Goal: Task Accomplishment & Management: Use online tool/utility

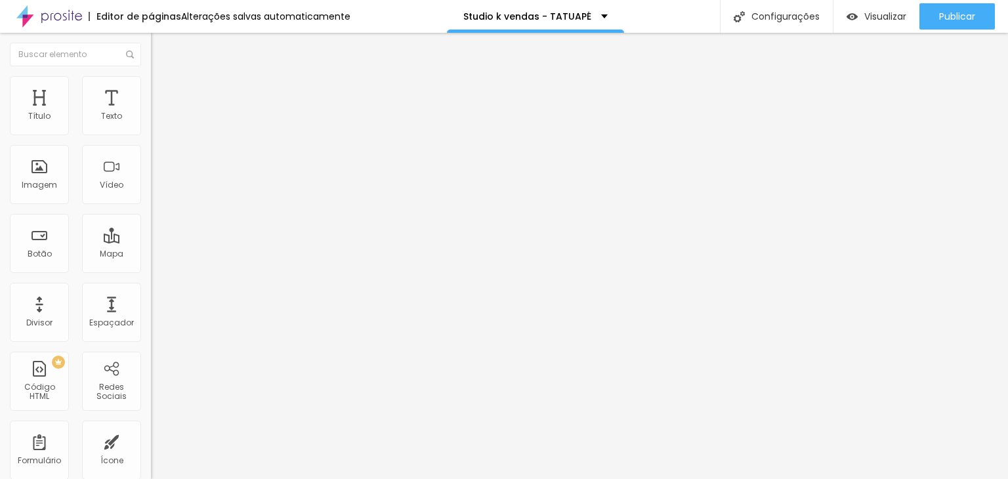
click at [151, 266] on input "[URL][DOMAIN_NAME]" at bounding box center [229, 263] width 157 height 13
paste input "://bit.ly/4nb7GxI"
type input "http://bit.ly/4nb7GxI"
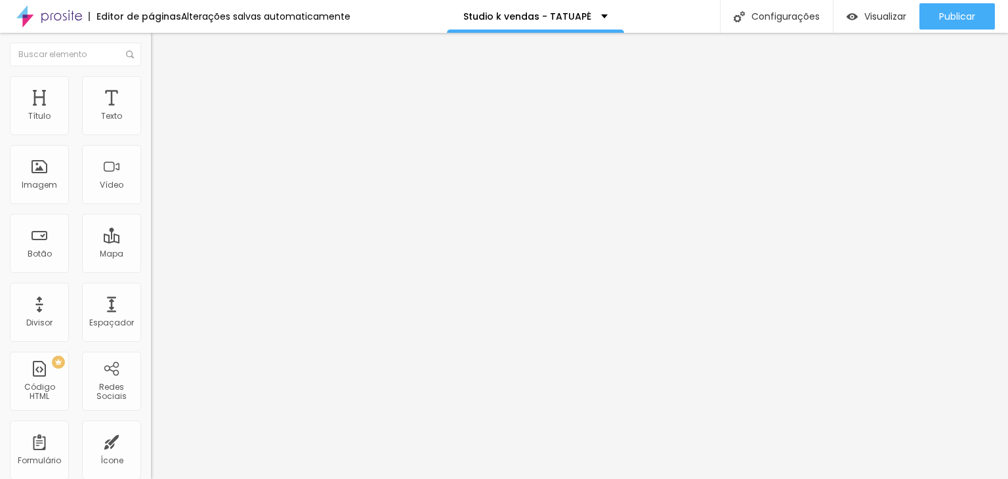
click at [151, 270] on input "[URL][DOMAIN_NAME]" at bounding box center [229, 263] width 157 height 13
paste input "://bit.ly/4nb7GxI"
type input "http://bit.ly/4nb7GxI"
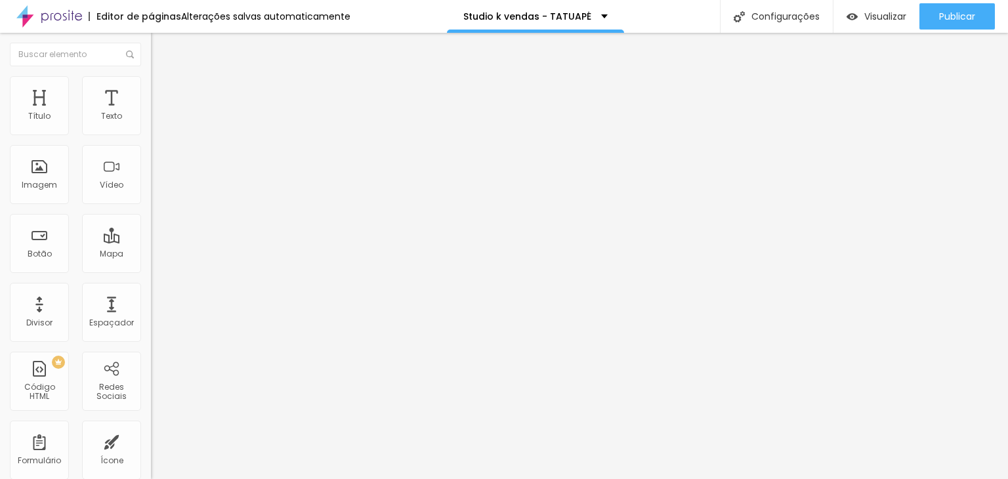
paste input "://bit.ly/4nb7GxI"
type input "http://bit.ly/4nb7GxI"
click at [151, 342] on div "Editar Redes Sociais Conteúdo Estilo Avançado Instagram Rede social Instagram E…" at bounding box center [226, 256] width 151 height 446
click at [161, 43] on img "button" at bounding box center [166, 48] width 10 height 10
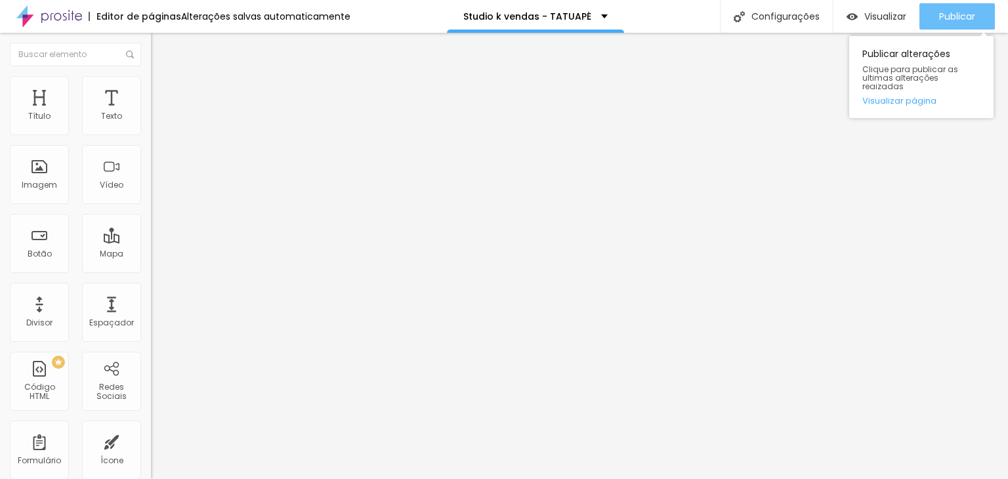
click at [956, 20] on span "Publicar" at bounding box center [957, 16] width 36 height 10
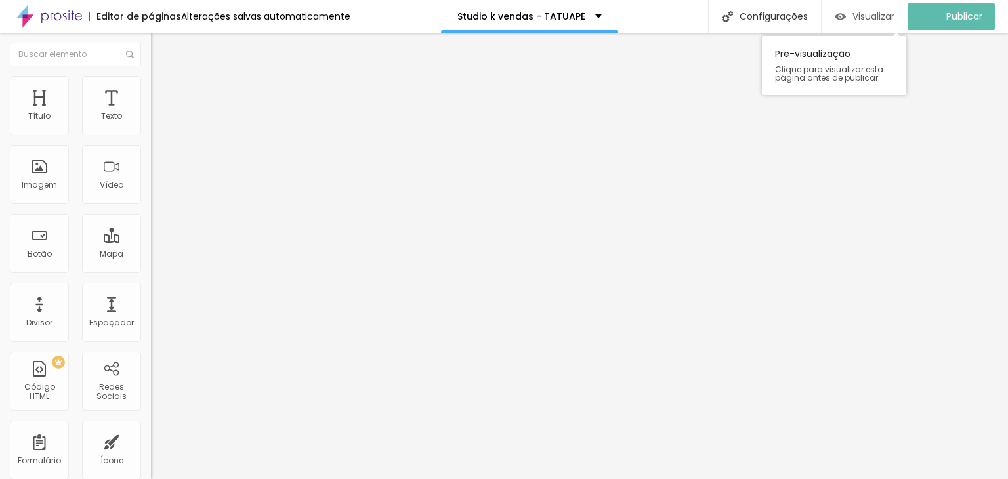
click at [857, 22] on div "Visualizar" at bounding box center [865, 16] width 60 height 26
click at [871, 22] on span "Visualizar" at bounding box center [885, 16] width 42 height 10
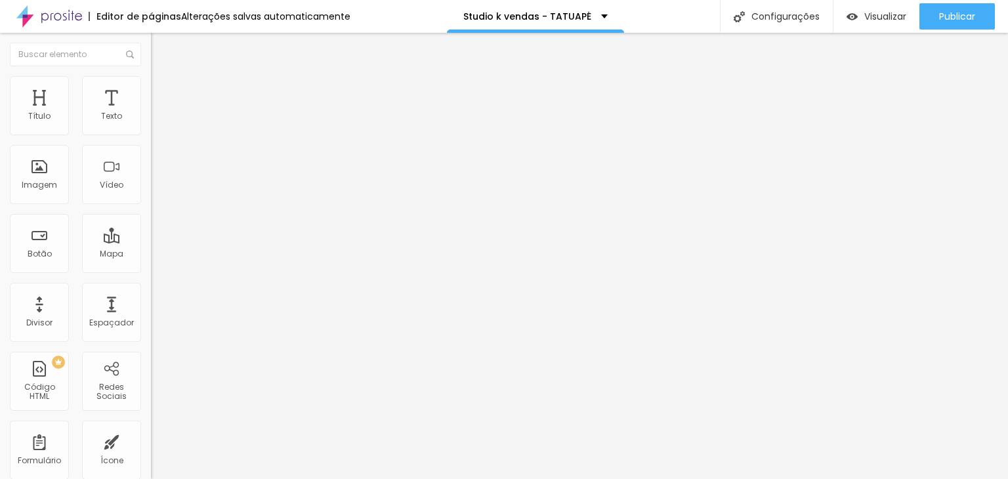
click at [151, 270] on input "[URL][DOMAIN_NAME]" at bounding box center [229, 263] width 157 height 13
paste input "://bit.ly/4nb7GxI"
type input "http://bit.ly/4nb7GxI"
click at [151, 270] on input "[URL][DOMAIN_NAME]" at bounding box center [229, 263] width 157 height 13
paste input "://bit.ly/4nb7GxI"
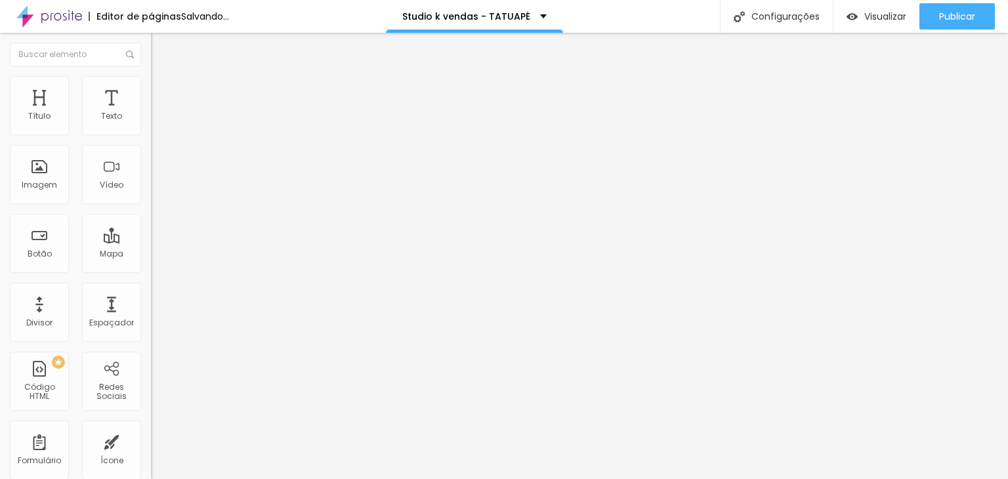
type input "http://bit.ly/4nb7GxI"
paste input "://bit.ly/4nb7GxI"
type input "http://bit.ly/4nb7GxI"
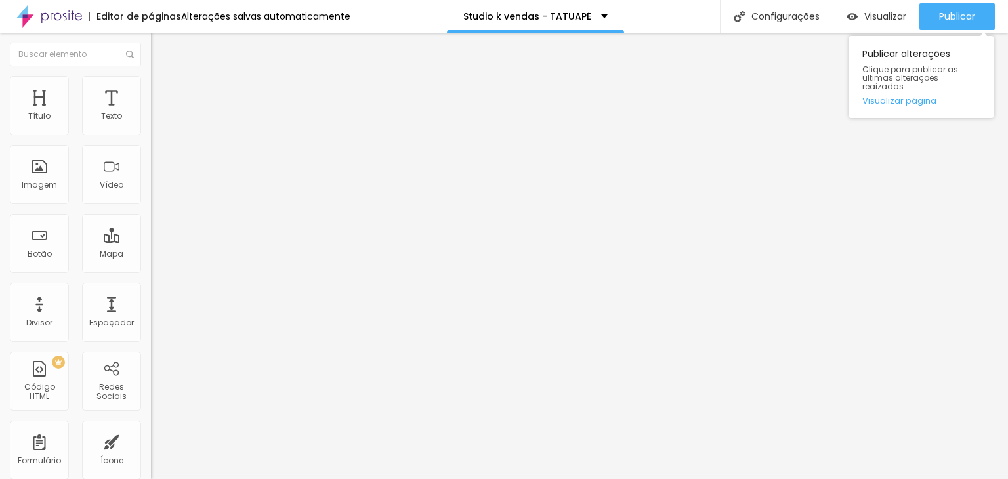
click at [949, 34] on div "Publicar alterações Clique para publicar as ultimas alterações reaizadas Visual…" at bounding box center [921, 74] width 144 height 89
click at [947, 20] on span "Publicar" at bounding box center [957, 16] width 36 height 10
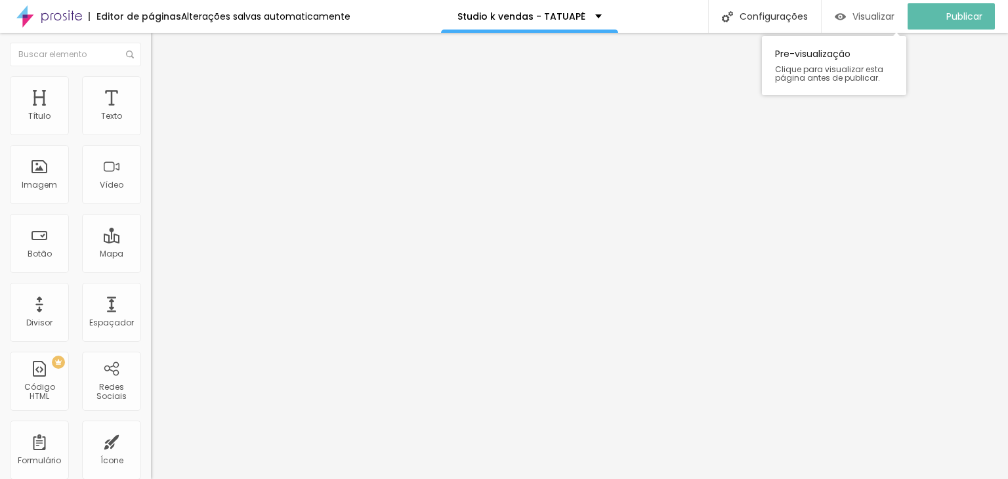
click at [860, 18] on div "Visualizar" at bounding box center [865, 16] width 60 height 11
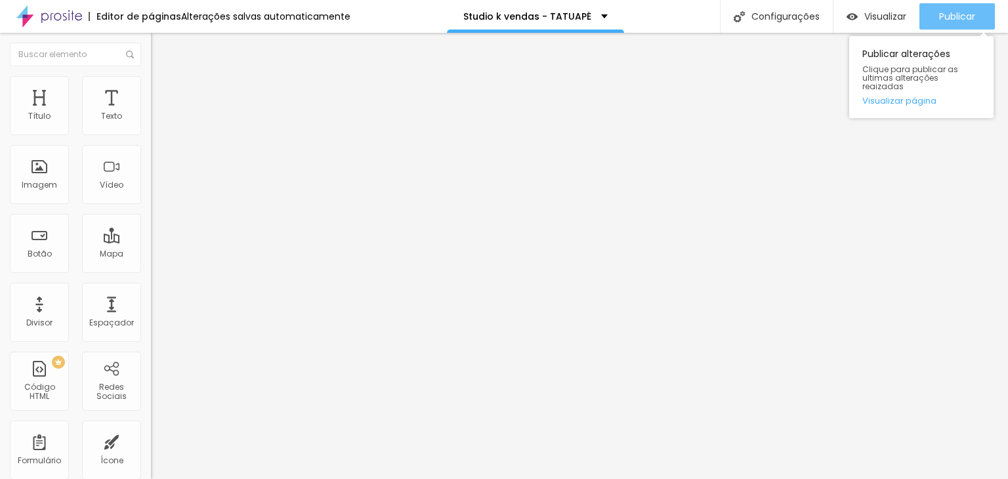
click at [950, 20] on span "Publicar" at bounding box center [957, 16] width 36 height 10
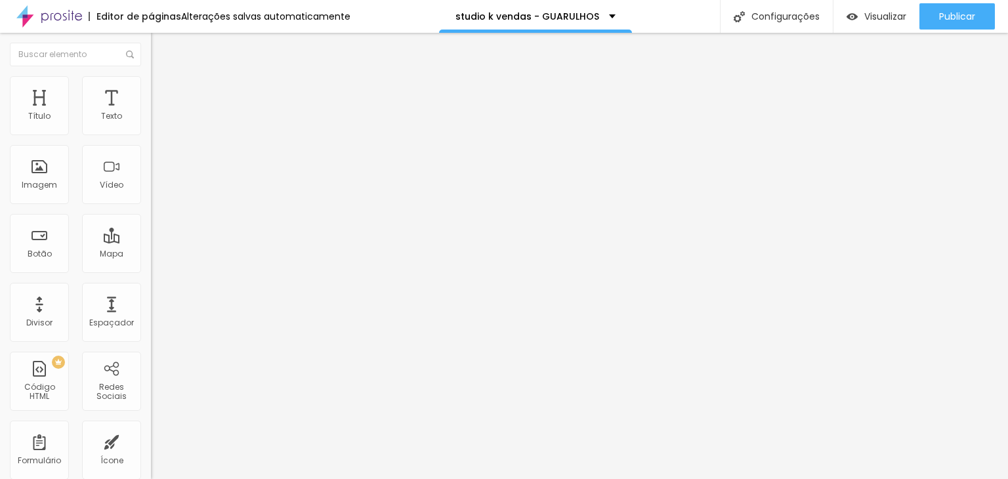
click at [151, 270] on input "[URL][DOMAIN_NAME]" at bounding box center [229, 263] width 157 height 13
paste input "://[DOMAIN_NAME][URL]"
type input "[URL][DOMAIN_NAME]"
click at [151, 270] on input "[URL][DOMAIN_NAME]" at bounding box center [229, 263] width 157 height 13
paste input "://bit.ly/4ptHpwc"
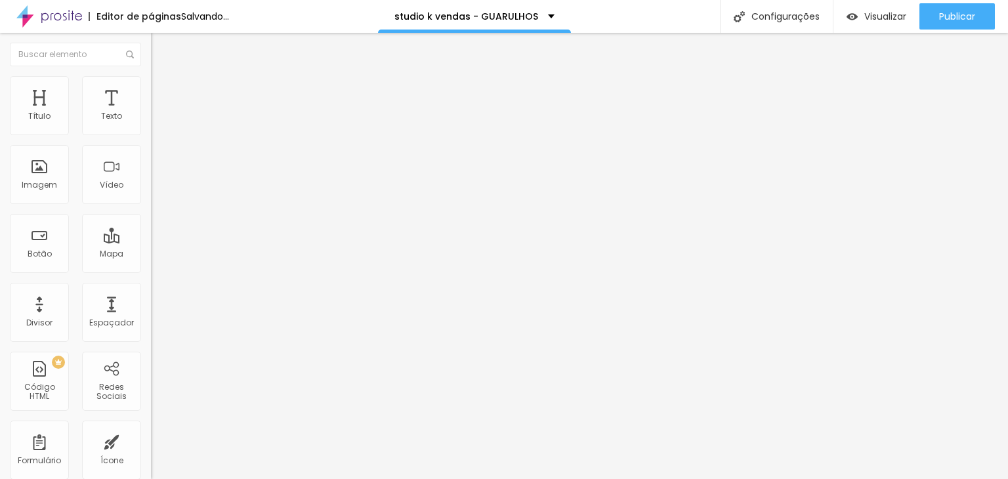
type input "http://bit.ly/4ptHpwc"
paste input "://bit.ly/4ptHpwc"
type input "http://bit.ly/4ptHpwc"
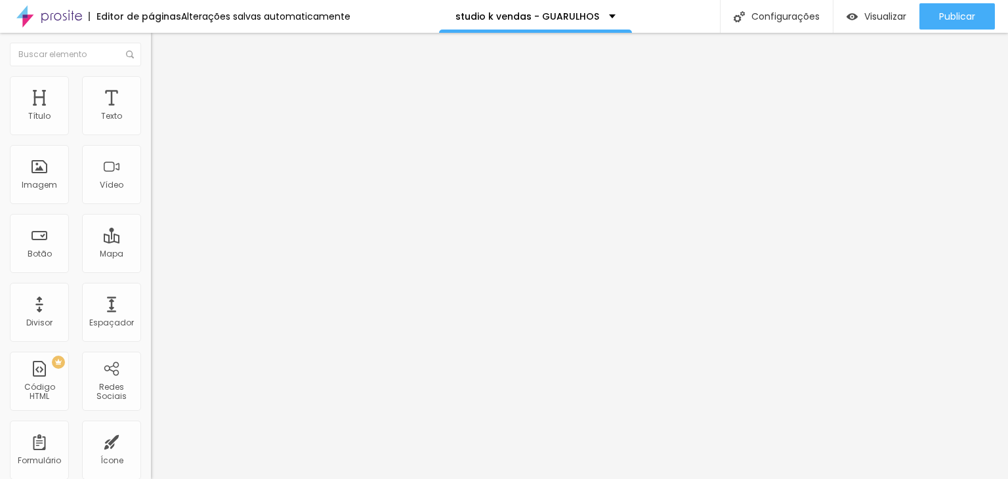
click at [151, 269] on input "[URL][DOMAIN_NAME]" at bounding box center [229, 263] width 157 height 13
paste input "://bit.ly/4ptHpwc"
type input "http://bit.ly/4ptHpwc"
click at [151, 270] on input "[URL][DOMAIN_NAME]" at bounding box center [229, 263] width 157 height 13
paste input "://bit.ly/4ptHpwc"
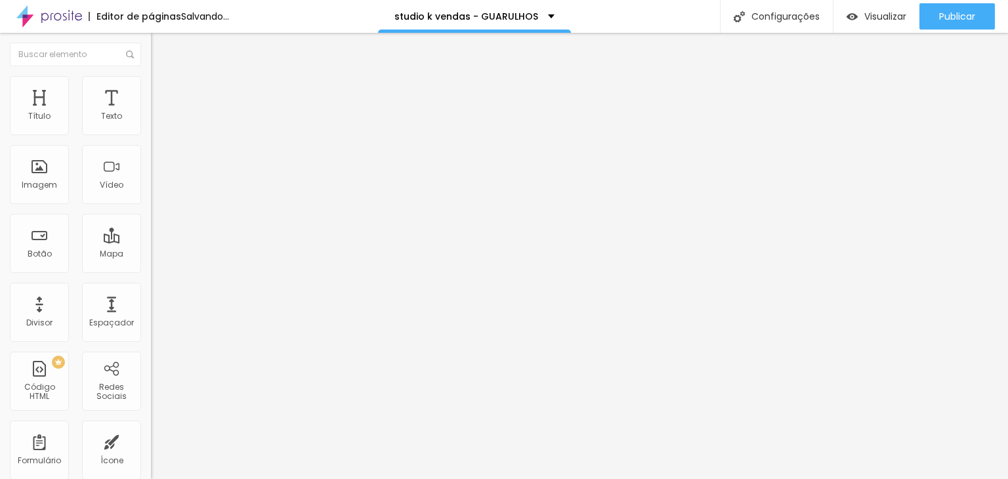
type input "http://bit.ly/4ptHpwc"
paste input "://bit.ly/4ptHpwc"
type input "http://bit.ly/4ptHpwc"
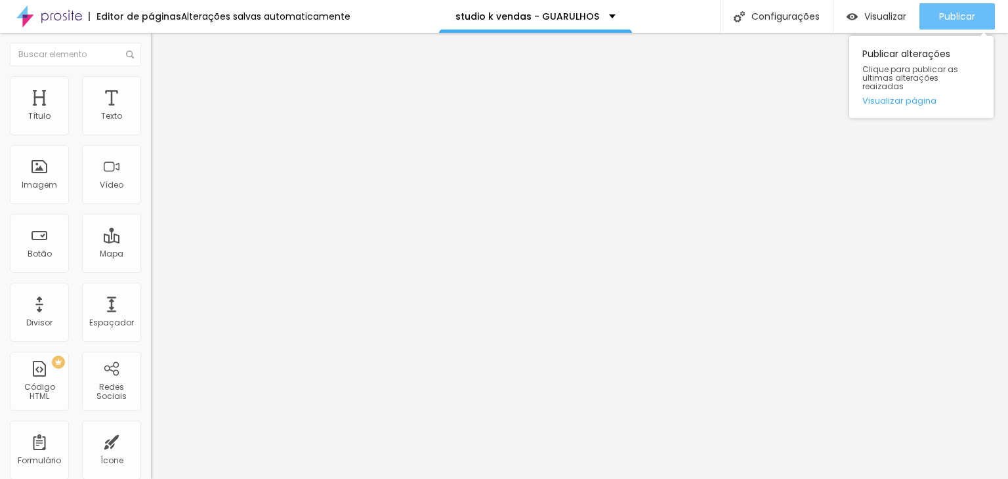
click at [947, 26] on div "Publicar" at bounding box center [957, 16] width 36 height 26
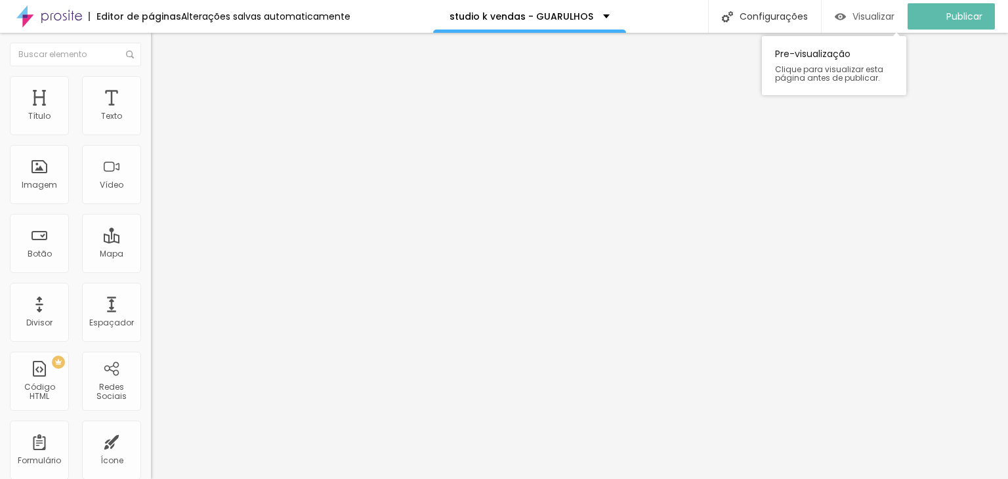
click at [891, 19] on span "Visualizar" at bounding box center [873, 16] width 42 height 10
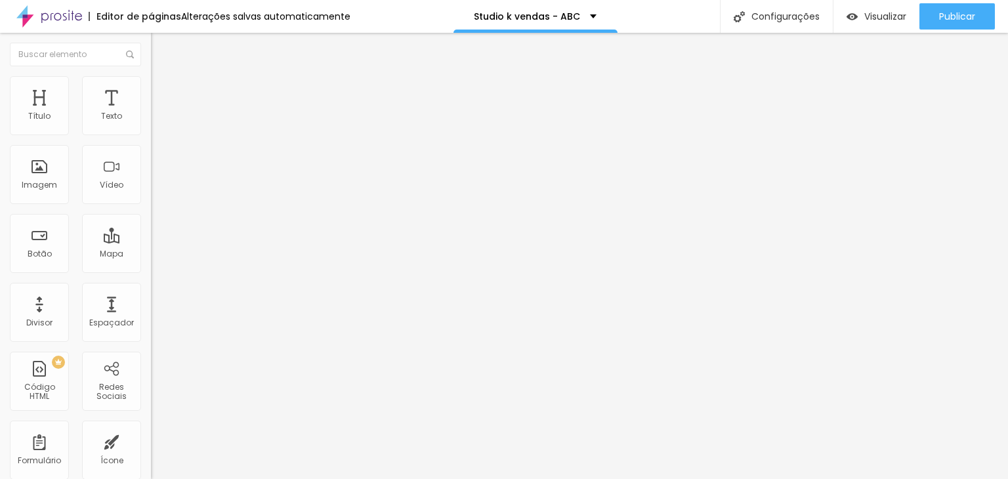
click at [151, 267] on input "[URL][DOMAIN_NAME]" at bounding box center [229, 263] width 157 height 13
paste input "://bit.ly/3KwfmMs"
type input "http://bit.ly/3KwfmMs"
click at [151, 270] on input "[URL][DOMAIN_NAME]" at bounding box center [229, 263] width 157 height 13
paste input "://bit.ly/3KwfmMs"
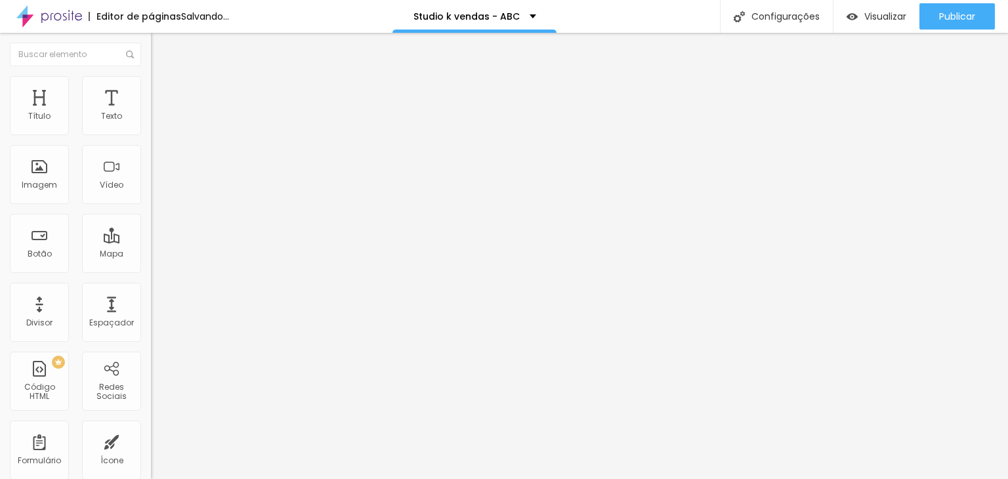
type input "http://bit.ly/3KwfmMs"
paste input "://bit.ly/3KwfmMs"
type input "http://bit.ly/3KwfmMs"
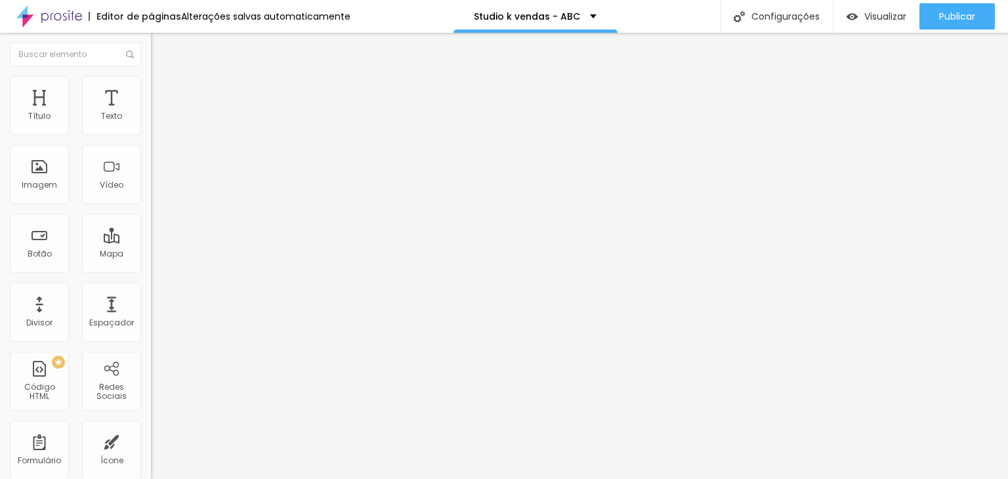
click at [151, 268] on input "[URL][DOMAIN_NAME]" at bounding box center [229, 263] width 157 height 13
paste input "://bit.ly/3KwfmMs"
type input "http://bit.ly/3KwfmMs"
click at [151, 270] on input "[URL][DOMAIN_NAME]" at bounding box center [229, 263] width 157 height 13
paste input "://bit.ly/3KwfmMs"
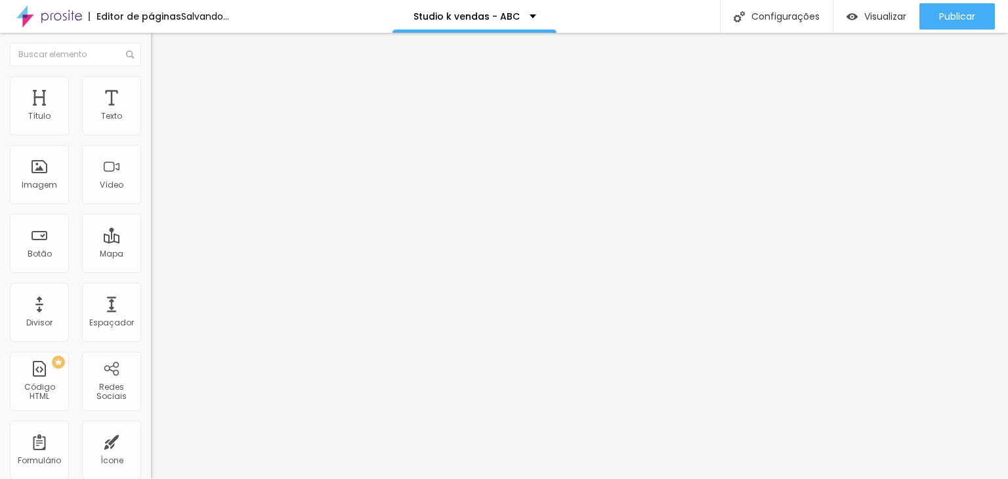
type input "http://bit.ly/3KwfmMs"
paste input "://bit.ly/3KwfmMs"
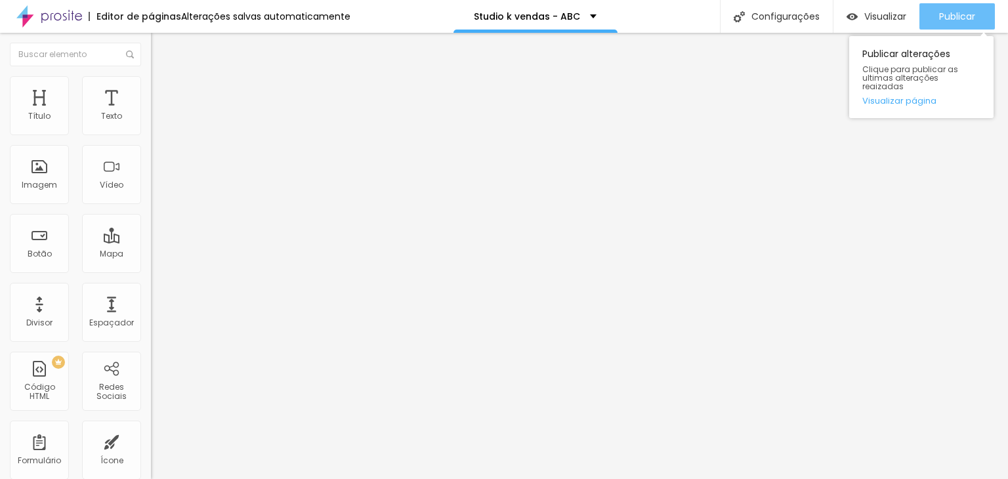
type input "http://bit.ly/3KwfmMs"
click at [976, 9] on button "Publicar" at bounding box center [956, 16] width 75 height 26
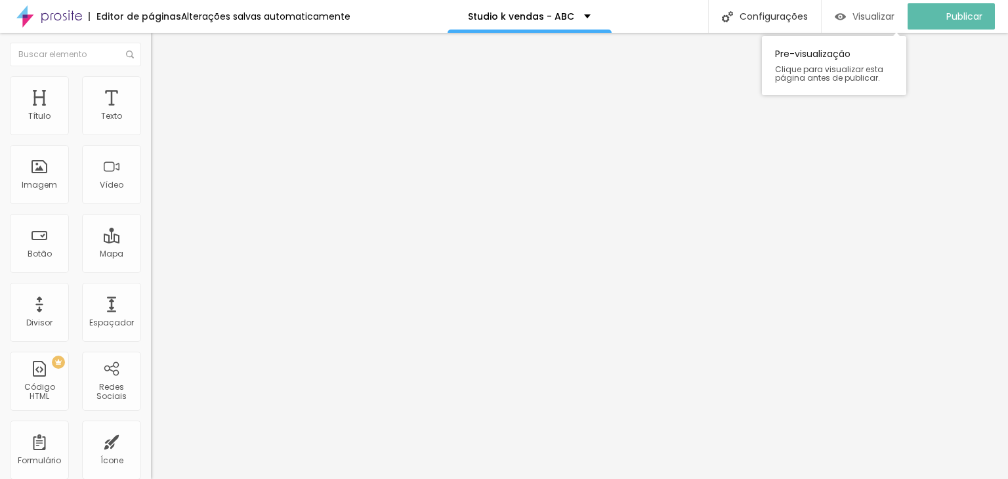
click at [876, 11] on span "Visualizar" at bounding box center [873, 16] width 42 height 10
click at [864, 18] on span "Visualizar" at bounding box center [885, 16] width 42 height 10
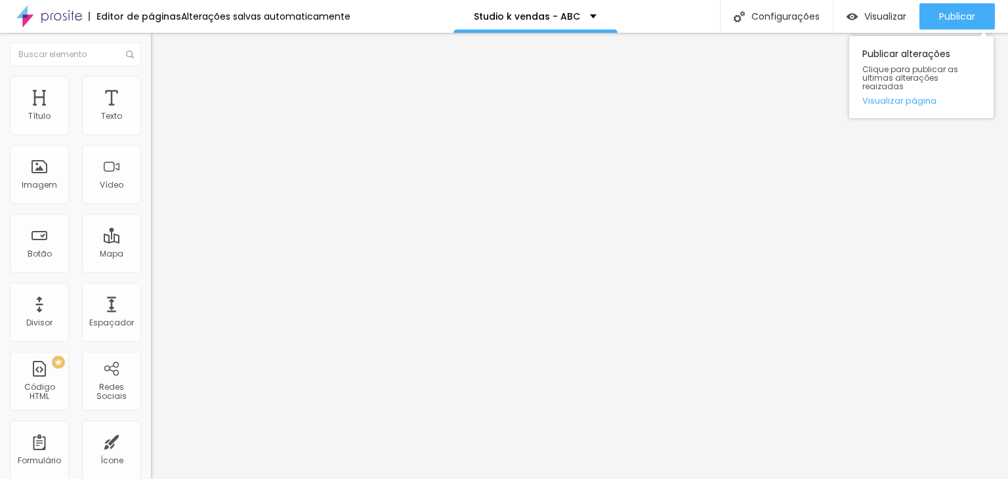
click at [944, 3] on div "Publicar Publicar alterações Clique para publicar as ultimas alterações reaizad…" at bounding box center [956, 16] width 75 height 33
click at [945, 6] on div "Publicar" at bounding box center [957, 16] width 36 height 26
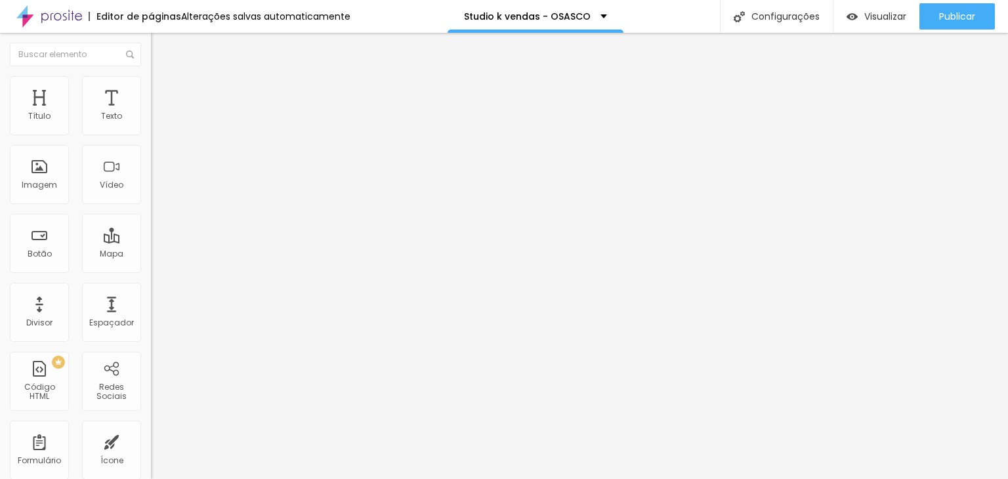
click at [151, 268] on input "[URL][DOMAIN_NAME]" at bounding box center [229, 263] width 157 height 13
paste input "://[DOMAIN_NAME][URL]"
type input "[URL][DOMAIN_NAME]"
click at [151, 270] on input "[URL][DOMAIN_NAME]" at bounding box center [229, 263] width 157 height 13
paste input "://[DOMAIN_NAME][URL]"
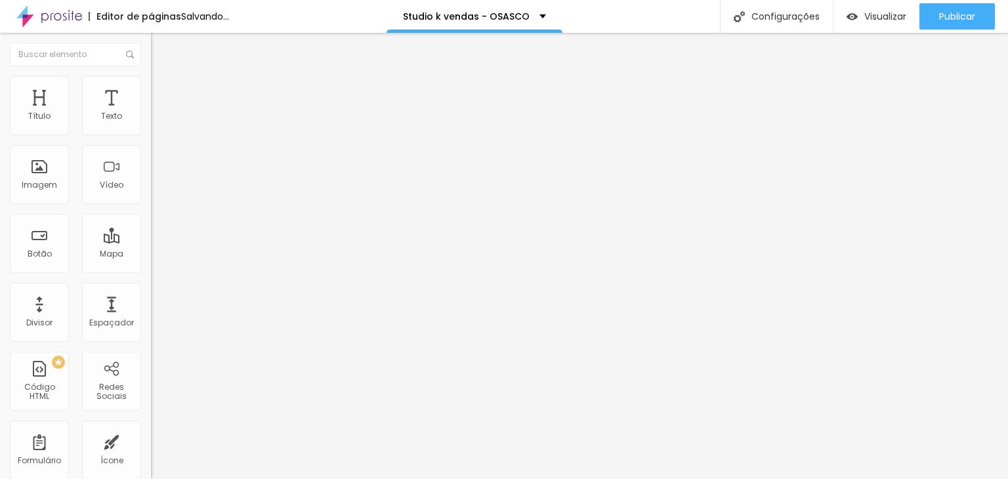
type input "[URL][DOMAIN_NAME]"
paste input "://bit.ly/3K9n3Z6"
type input "http://bit.ly/3K9n3Z6"
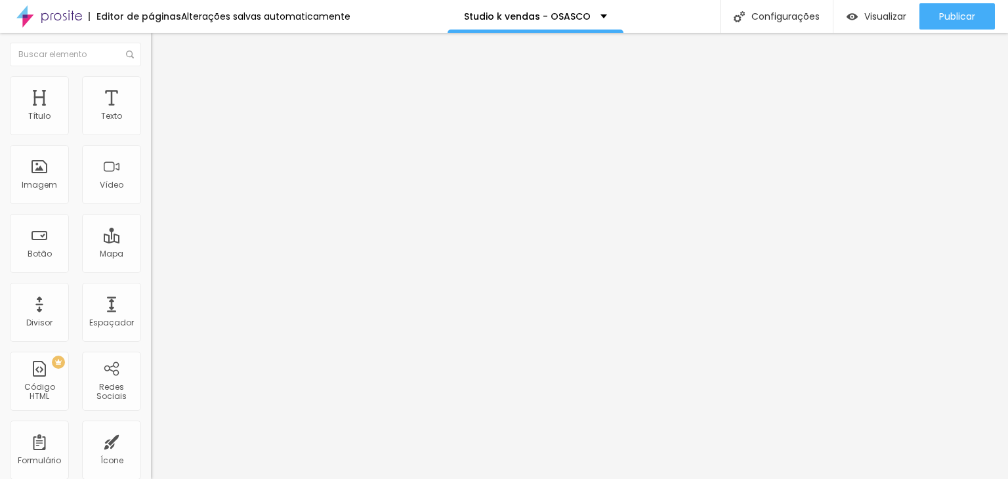
click at [151, 270] on input "https://linktr.ee/studiok" at bounding box center [229, 263] width 157 height 13
paste input "://bit.ly/3K9n3Z6"
type input "http://bit.ly/3K9n3Z6"
click at [151, 262] on input "[URL][DOMAIN_NAME]" at bounding box center [229, 263] width 157 height 13
paste input "://bit.ly/3K9n3Z6"
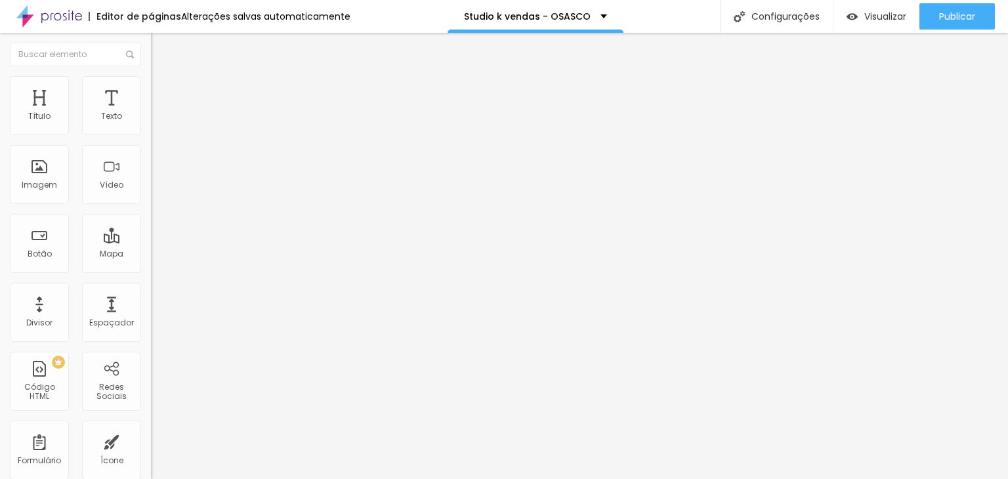
type input "http://bit.ly/3K9n3Z6"
paste input "://bit.ly/3K9n3Z6"
type input "http://bit.ly/3K9n3Z6"
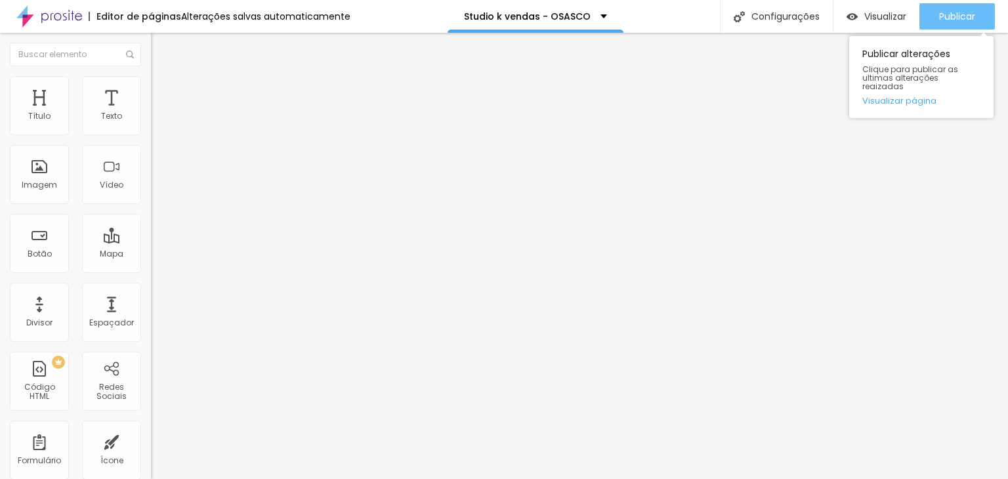
click at [941, 20] on span "Publicar" at bounding box center [957, 16] width 36 height 10
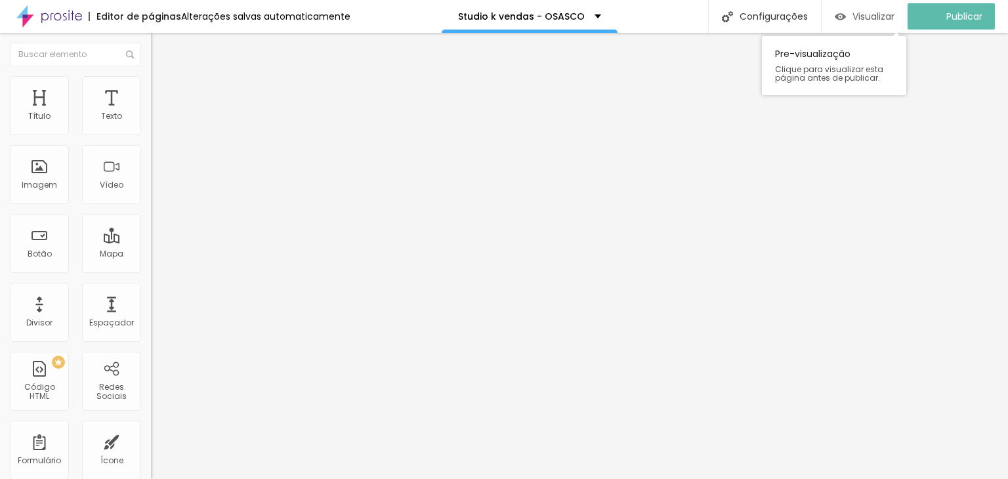
click at [878, 20] on span "Visualizar" at bounding box center [873, 16] width 42 height 10
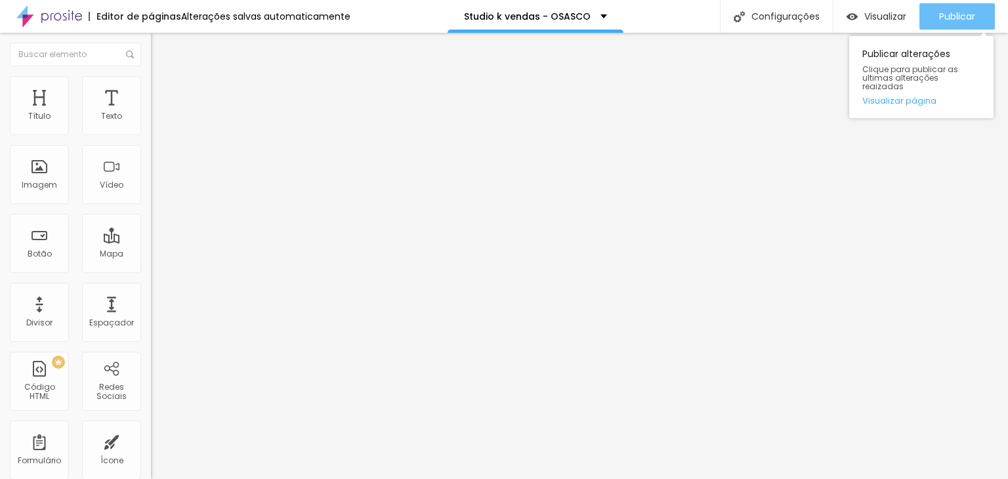
click at [972, 14] on span "Publicar" at bounding box center [957, 16] width 36 height 10
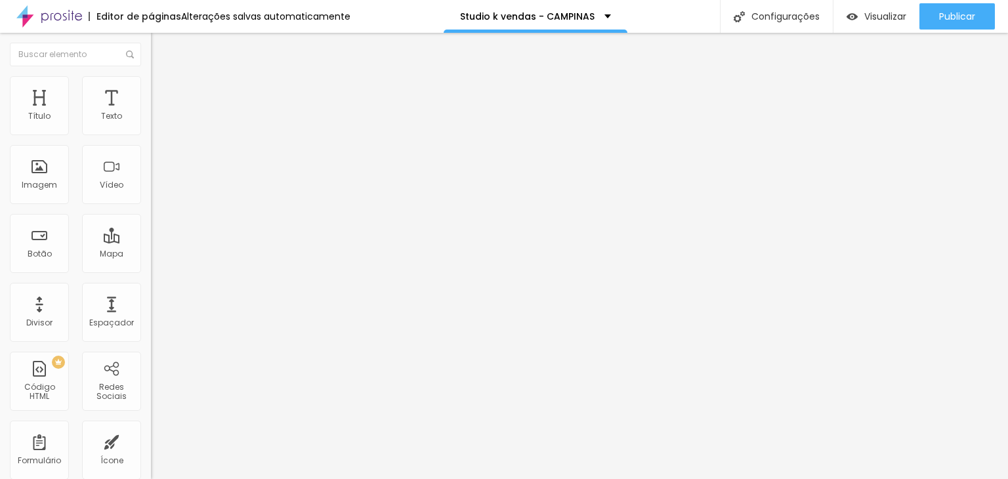
click at [151, 265] on input "[URL][DOMAIN_NAME]" at bounding box center [229, 263] width 157 height 13
paste input "://[DOMAIN_NAME][URL]"
type input "[URL][DOMAIN_NAME]"
click at [151, 270] on input "[URL][DOMAIN_NAME]" at bounding box center [229, 263] width 157 height 13
paste input "://[DOMAIN_NAME][URL]"
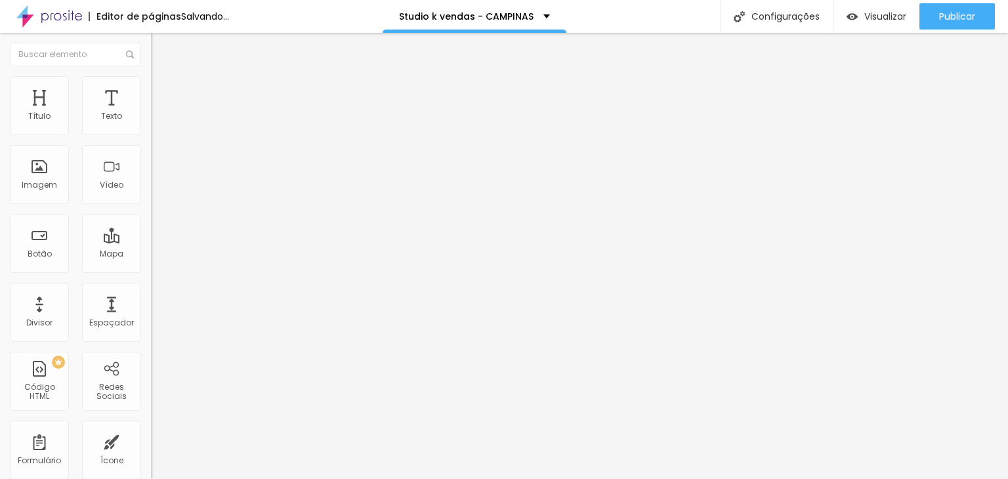
type input "[URL][DOMAIN_NAME]"
paste input "://[DOMAIN_NAME][URL]"
type input "http://bit.ly/3VqJf3k"
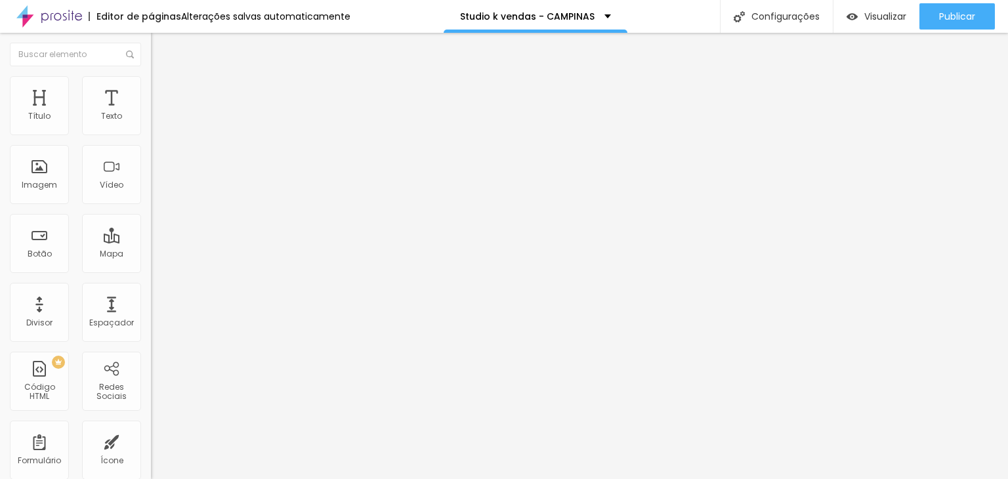
click at [151, 266] on input "[URL][DOMAIN_NAME]" at bounding box center [229, 263] width 157 height 13
paste input "://bit.ly/3VqJf3"
type input "http://bit.ly/3VqJf3k"
click at [151, 270] on input "[URL][DOMAIN_NAME]" at bounding box center [229, 263] width 157 height 13
paste input "://bit.ly/3VqJf3"
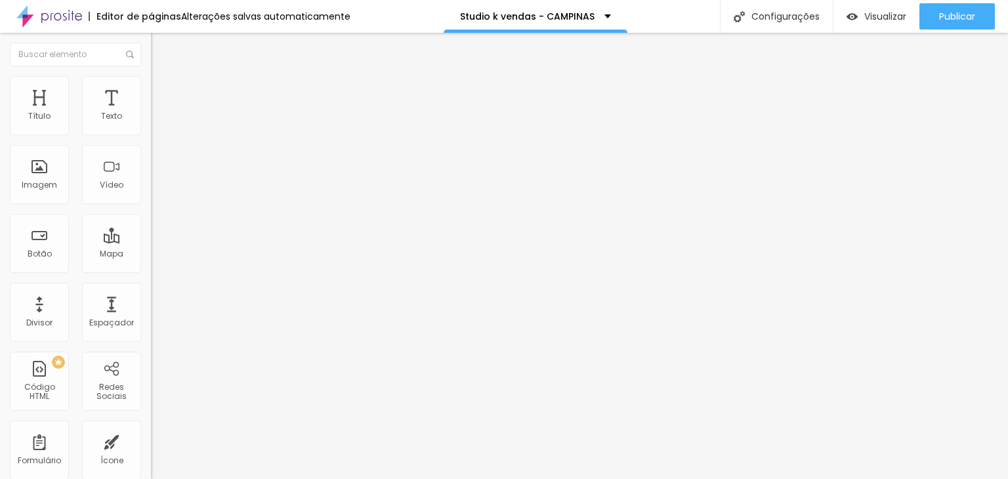
type input "http://bit.ly/3VqJf3k"
paste input "://bit.ly/3VqJf3"
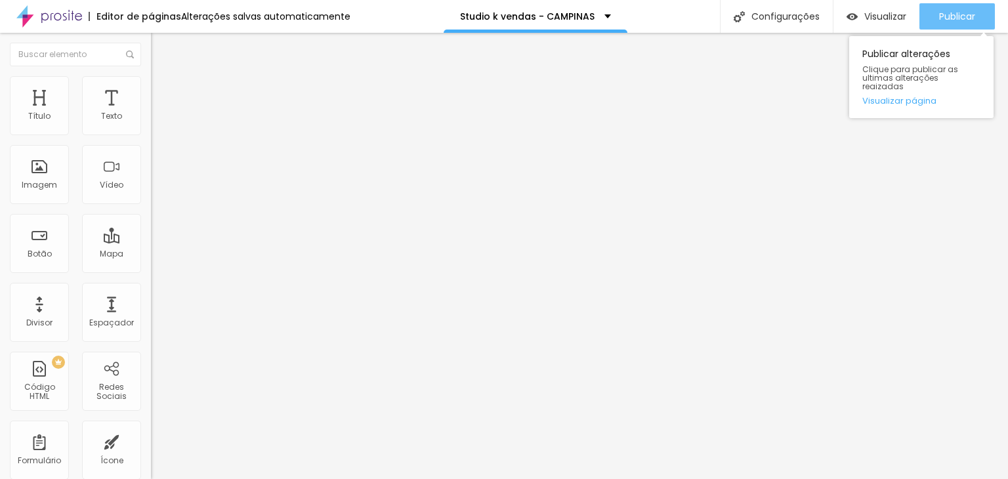
type input "http://bit.ly/3VqJf3k"
click at [966, 24] on div "Publicar" at bounding box center [957, 16] width 36 height 26
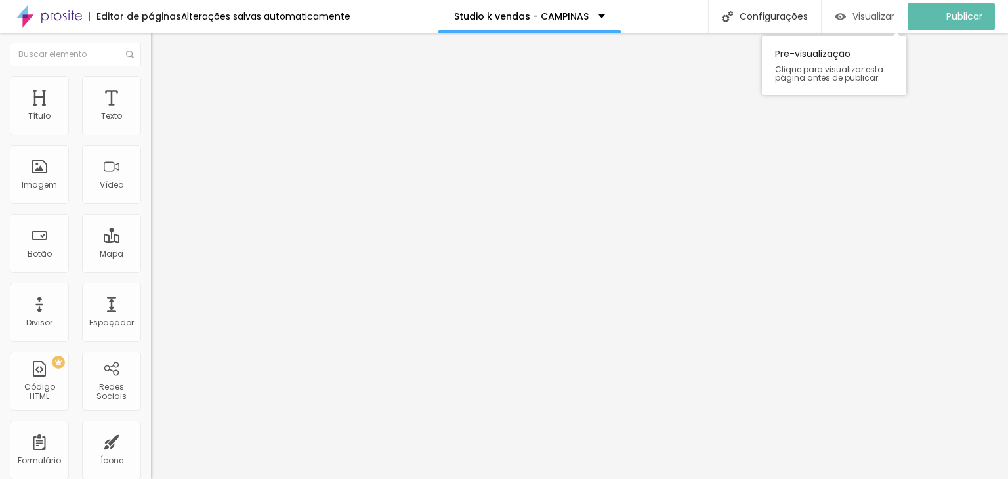
click at [879, 20] on span "Visualizar" at bounding box center [873, 16] width 42 height 10
click at [894, 25] on div "Visualizar" at bounding box center [876, 16] width 60 height 26
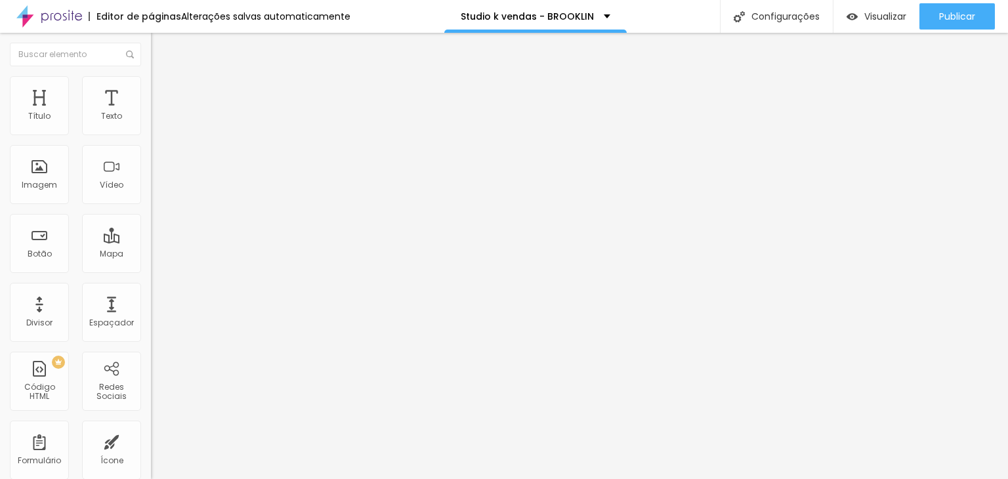
click at [151, 270] on input "[URL][DOMAIN_NAME]" at bounding box center [229, 263] width 157 height 13
paste input "[DOMAIN_NAME][URL][PHONE_NUMBER]"
type input "[URL][DOMAIN_NAME][PHONE_NUMBER]"
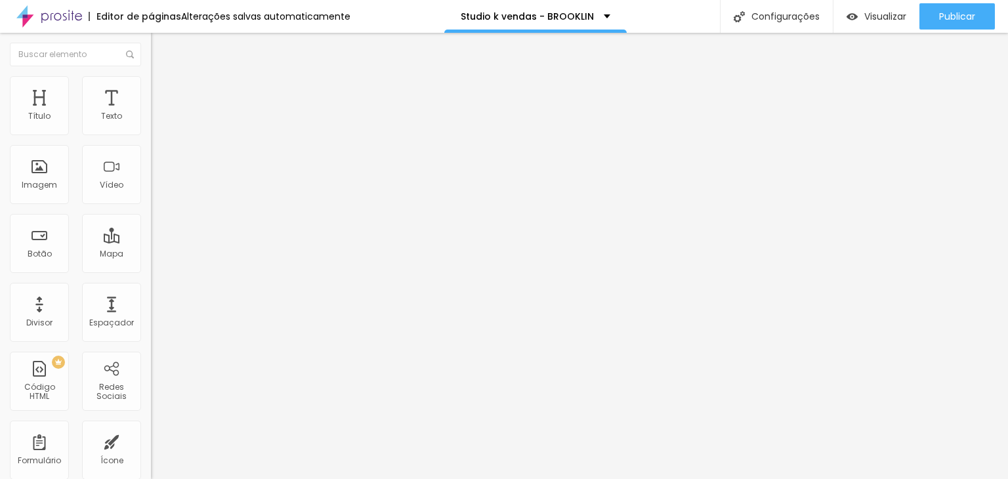
click at [151, 270] on input "[URL][DOMAIN_NAME]" at bounding box center [229, 263] width 157 height 13
paste input "[DOMAIN_NAME][URL][PHONE_NUMBER]"
type input "[URL][DOMAIN_NAME][PHONE_NUMBER]"
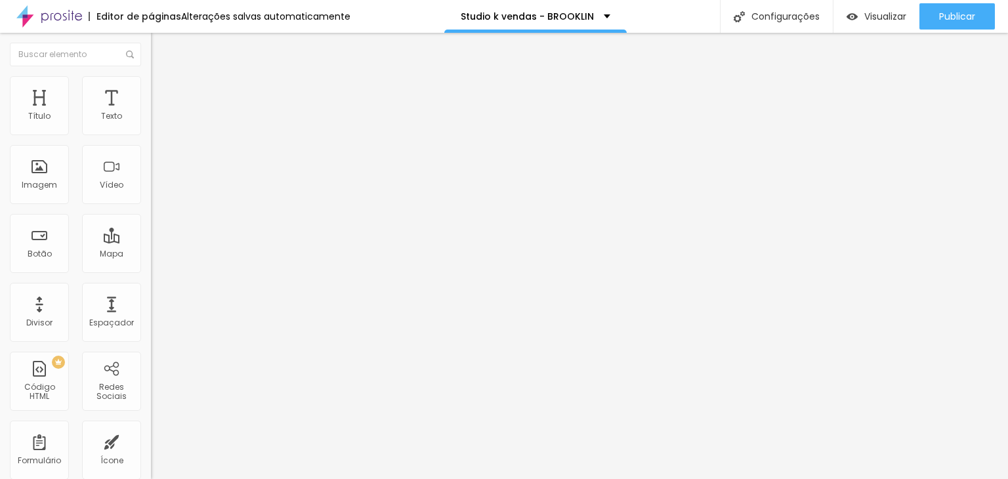
paste input "[DOMAIN_NAME][URL][PHONE_NUMBER]"
type input "[URL][DOMAIN_NAME][PHONE_NUMBER]"
click at [151, 270] on input "[URL][DOMAIN_NAME]" at bounding box center [229, 263] width 157 height 13
paste input "[DOMAIN_NAME][URL][PHONE_NUMBER]"
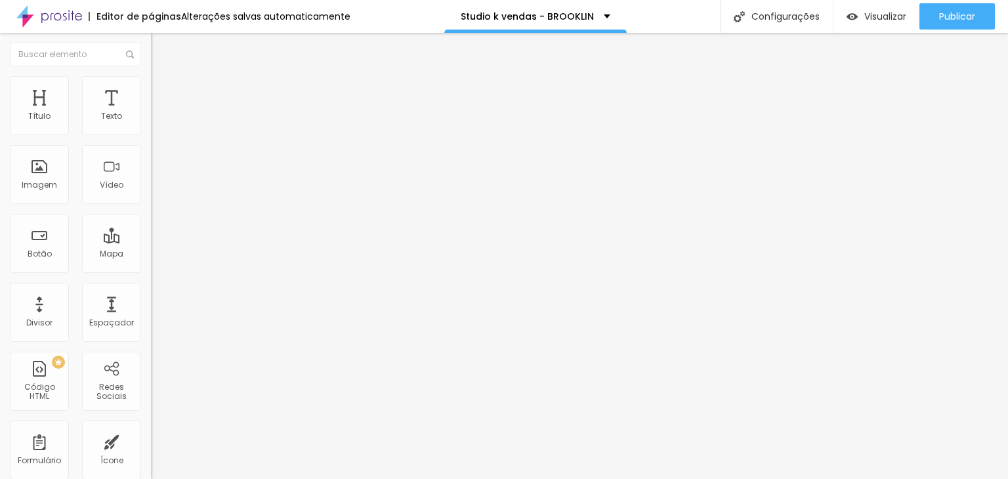
scroll to position [0, 281]
type input "[URL][DOMAIN_NAME][PHONE_NUMBER]"
click at [151, 270] on input "[URL][DOMAIN_NAME]" at bounding box center [229, 263] width 157 height 13
paste input "[DOMAIN_NAME][URL][PHONE_NUMBER]"
type input "https://api.whatsapp.com/send/?phone=5511913253238&text&type=phone_number&app_a…"
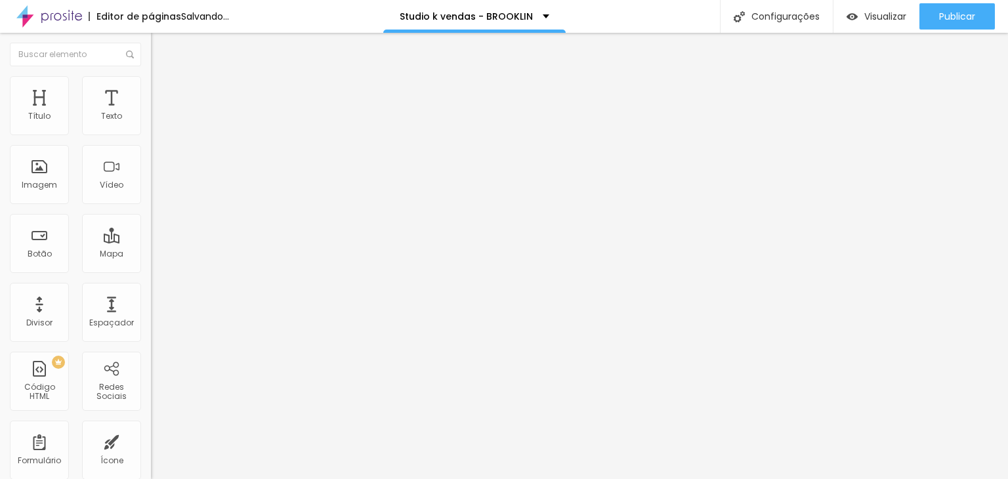
paste input "api.whatsapp.com/send/?phone=5511913253238&text&type=phone_number&app_absent=0"
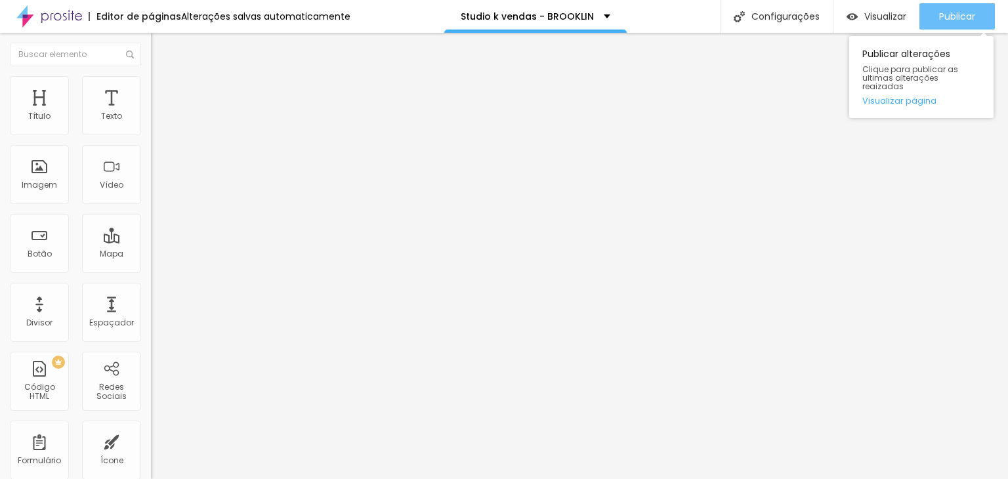
type input "https://api.whatsapp.com/send/?phone=5511913253238&text&type=phone_number&app_a…"
click at [967, 11] on span "Publicar" at bounding box center [957, 16] width 36 height 10
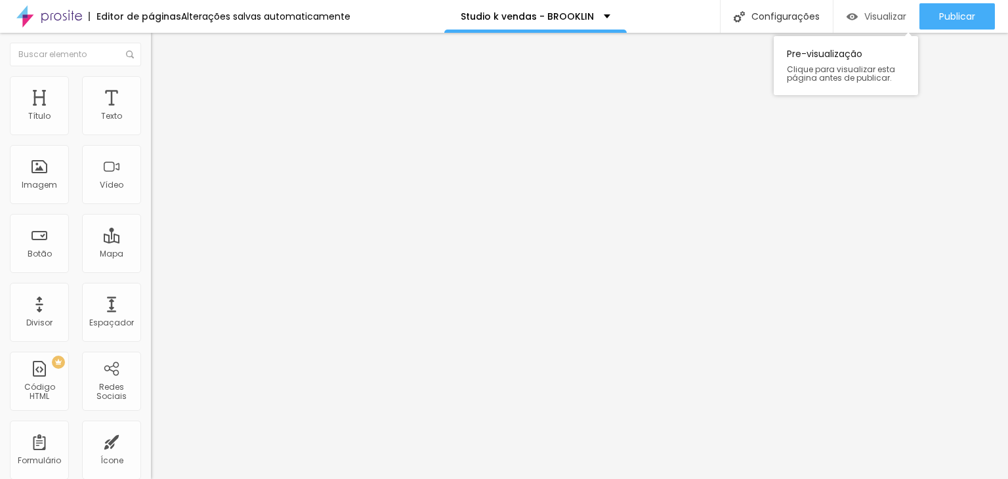
click at [876, 14] on span "Visualizar" at bounding box center [885, 16] width 42 height 10
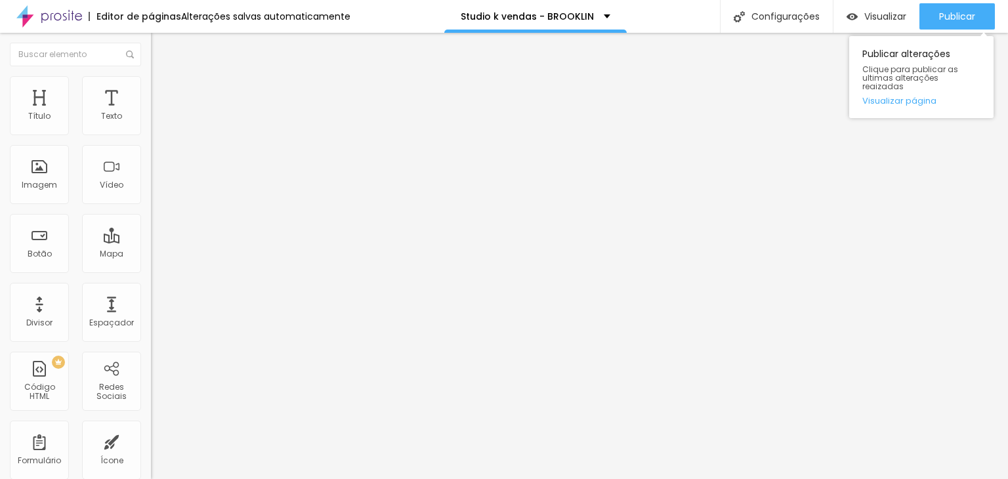
click at [955, 32] on div "Publicar alterações Clique para publicar as ultimas alterações reaizadas Visual…" at bounding box center [921, 74] width 144 height 89
click at [954, 18] on span "Publicar" at bounding box center [957, 16] width 36 height 10
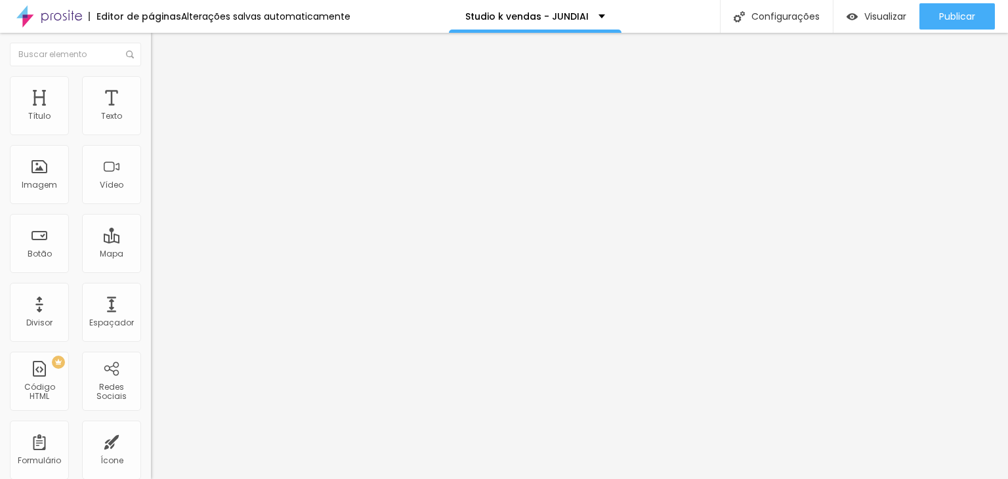
click at [151, 268] on input "[URL][DOMAIN_NAME]" at bounding box center [229, 263] width 157 height 13
paste input "[DOMAIN_NAME][URL][PHONE_NUMBER]"
type input "[URL][DOMAIN_NAME][PHONE_NUMBER]"
click at [151, 269] on input "[URL][DOMAIN_NAME]" at bounding box center [229, 263] width 157 height 13
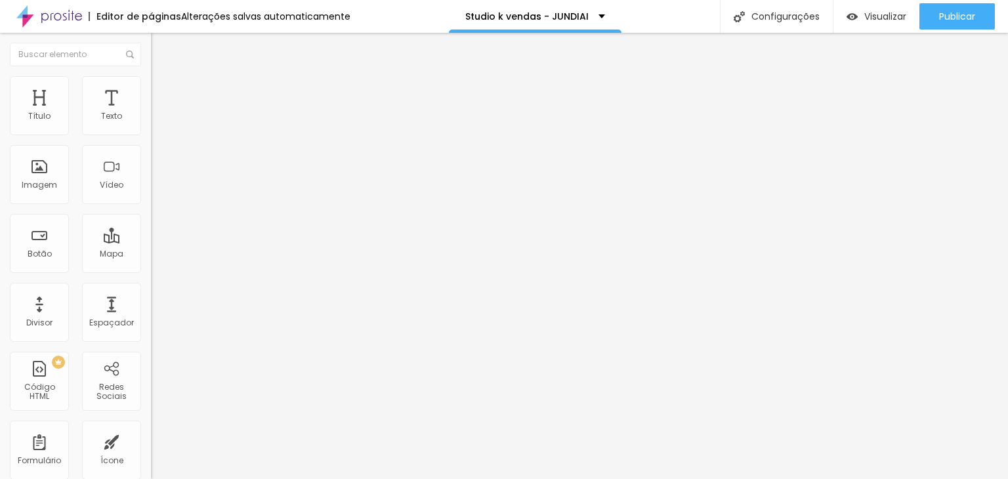
paste input "[DOMAIN_NAME][URL][PHONE_NUMBER]"
type input "[URL][DOMAIN_NAME][PHONE_NUMBER]"
paste input "[DOMAIN_NAME][URL][PHONE_NUMBER]"
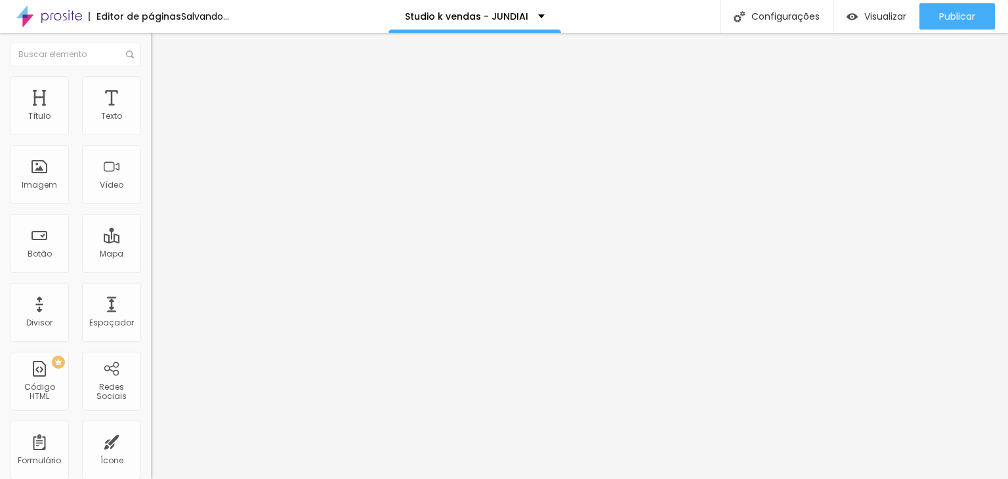
scroll to position [0, 115]
type input "[URL][DOMAIN_NAME][PHONE_NUMBER]"
click at [151, 55] on button "Editar Redes Sociais" at bounding box center [226, 48] width 151 height 30
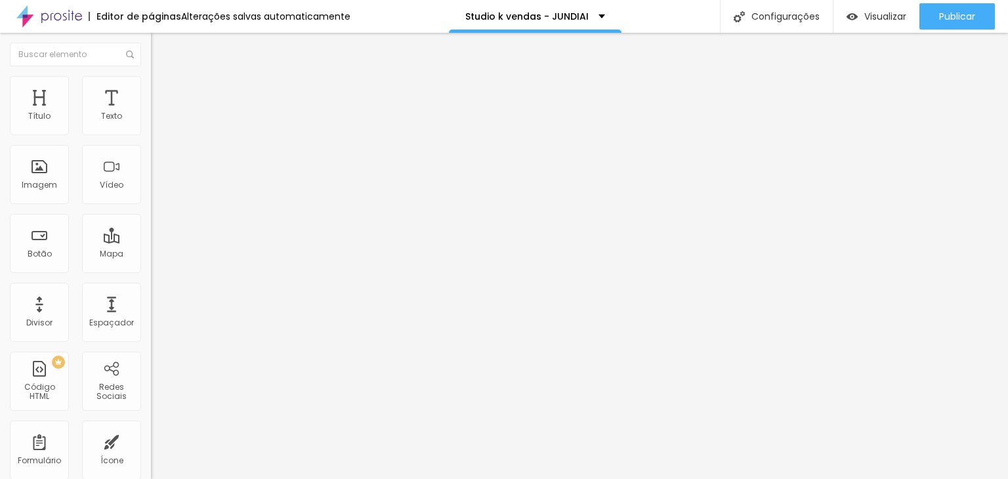
click at [161, 43] on img "button" at bounding box center [166, 48] width 10 height 10
click at [163, 91] on span "Estilo" at bounding box center [173, 84] width 20 height 11
click at [151, 76] on li "Conteúdo" at bounding box center [226, 69] width 151 height 13
click at [161, 45] on img "button" at bounding box center [166, 48] width 10 height 10
click at [161, 44] on img "button" at bounding box center [166, 48] width 10 height 10
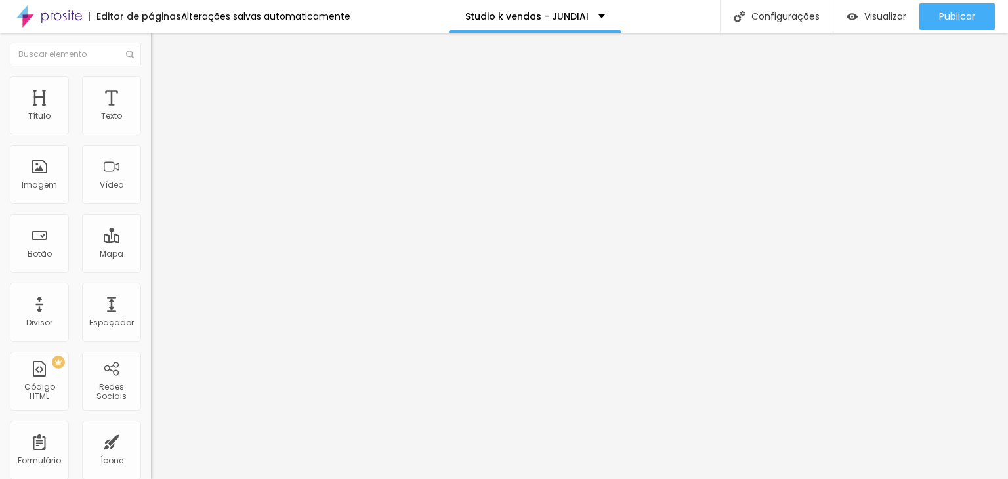
click at [161, 46] on div "Editar Redes Sociais" at bounding box center [216, 48] width 110 height 10
click at [151, 83] on img at bounding box center [157, 82] width 12 height 12
click at [151, 89] on img at bounding box center [157, 95] width 12 height 12
click at [151, 76] on li "Conteúdo" at bounding box center [226, 69] width 151 height 13
click at [161, 52] on div "Editar Redes Sociais" at bounding box center [216, 48] width 110 height 10
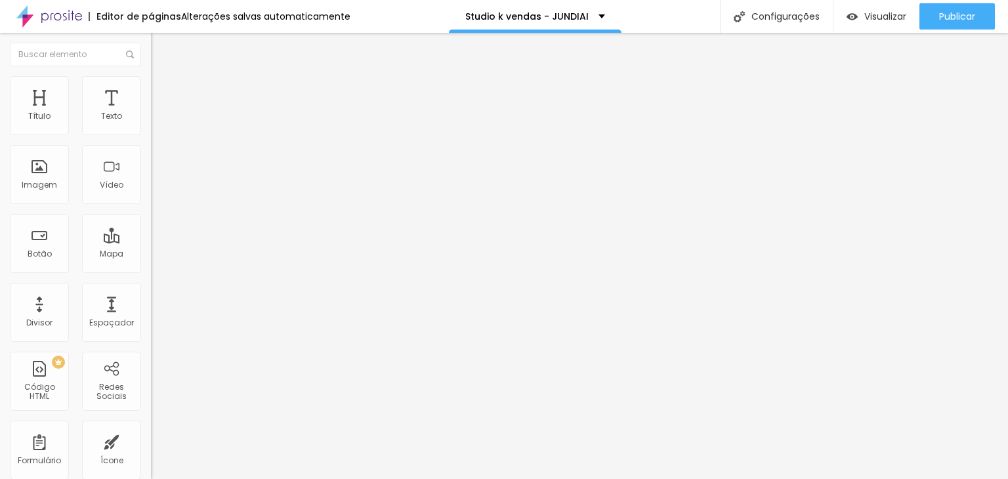
click at [161, 51] on img "button" at bounding box center [166, 48] width 10 height 10
click at [151, 270] on input "https://api.whatsapp.com/send?phone=5511930637563" at bounding box center [229, 263] width 157 height 13
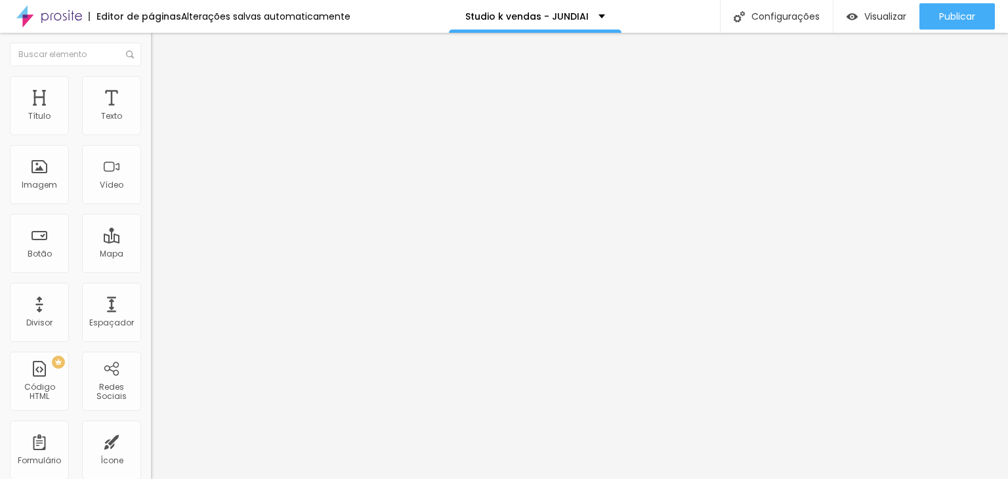
click at [151, 270] on input "[URL][DOMAIN_NAME]" at bounding box center [229, 263] width 157 height 13
paste input "api.whatsapp.com/send?phone=5511930637563"
type input "https://api.whatsapp.com/send?phone=5511930637563"
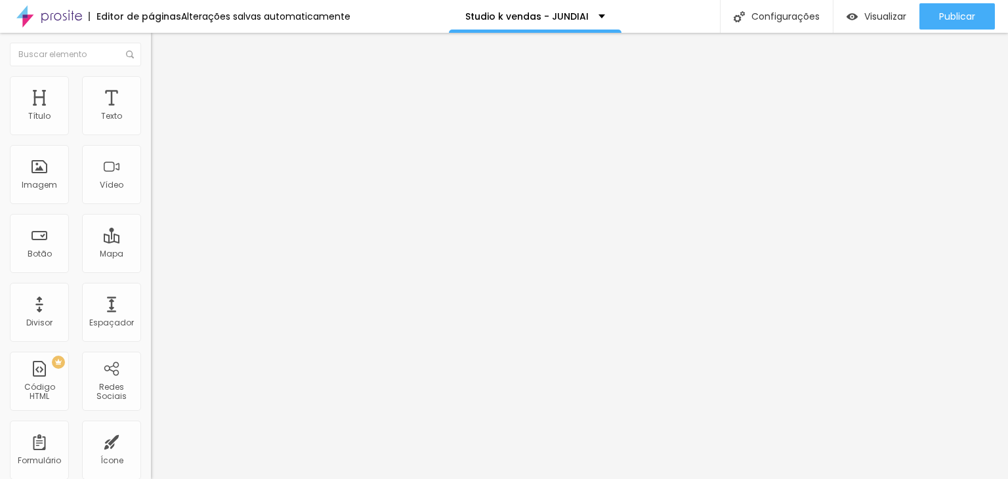
scroll to position [0, 0]
click at [151, 270] on input "[URL][DOMAIN_NAME]" at bounding box center [229, 263] width 157 height 13
paste input "api.whatsapp.com/send?phone=5511930637563"
type input "https://api.whatsapp.com/send?phone=5511930637563"
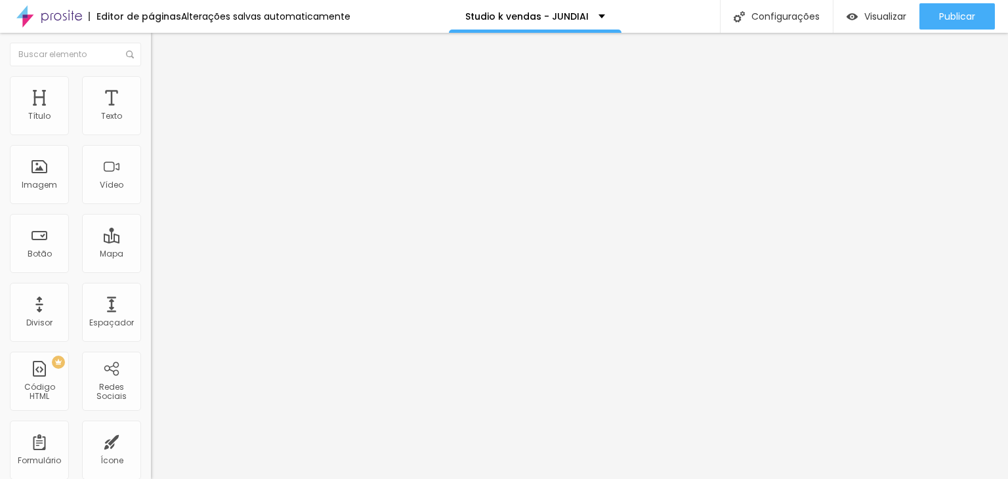
scroll to position [0, 0]
paste input "api.whatsapp.com/send?phone=5511930637563"
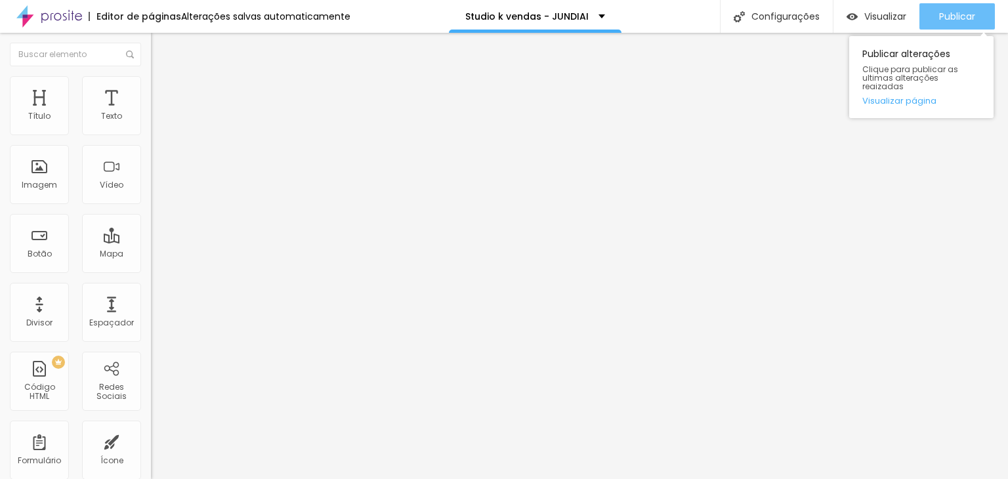
type input "https://api.whatsapp.com/send?phone=5511930637563"
click at [945, 21] on span "Publicar" at bounding box center [957, 16] width 36 height 10
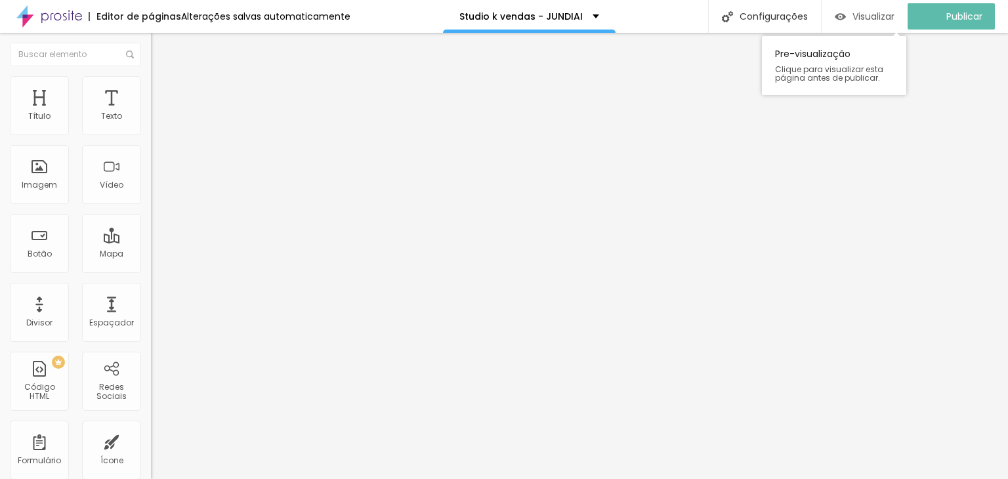
click at [863, 27] on div "Visualizar" at bounding box center [865, 16] width 60 height 26
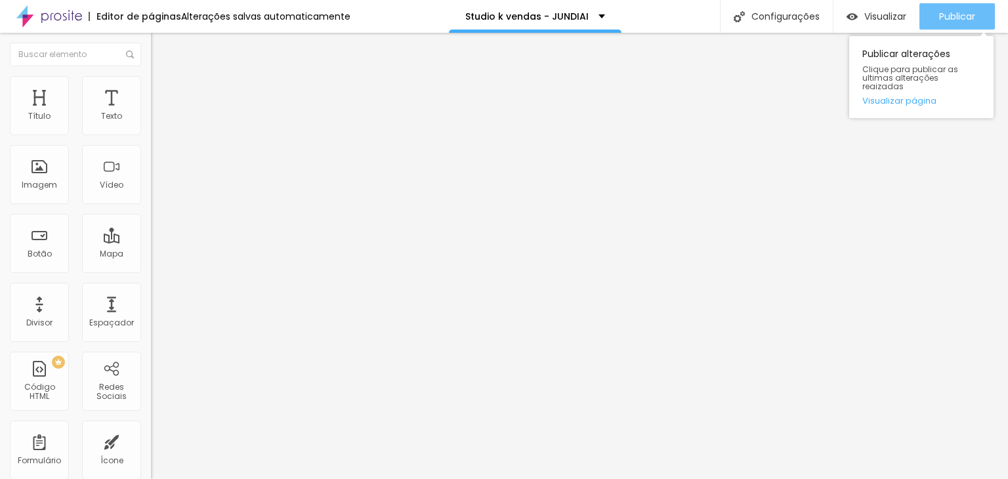
click at [966, 22] on div "Publicar" at bounding box center [957, 16] width 36 height 26
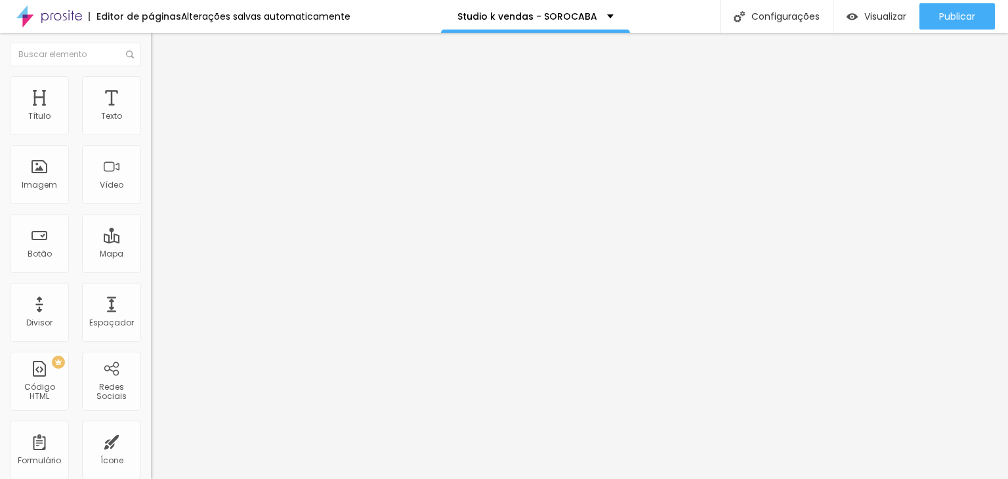
click at [151, 270] on input "[URL][DOMAIN_NAME]" at bounding box center [229, 263] width 157 height 13
paste input "[URL][DOMAIN_NAME][PHONE_NUMBER]"
type input "[URL][DOMAIN_NAME][DOMAIN_NAME][PHONE_NUMBER]"
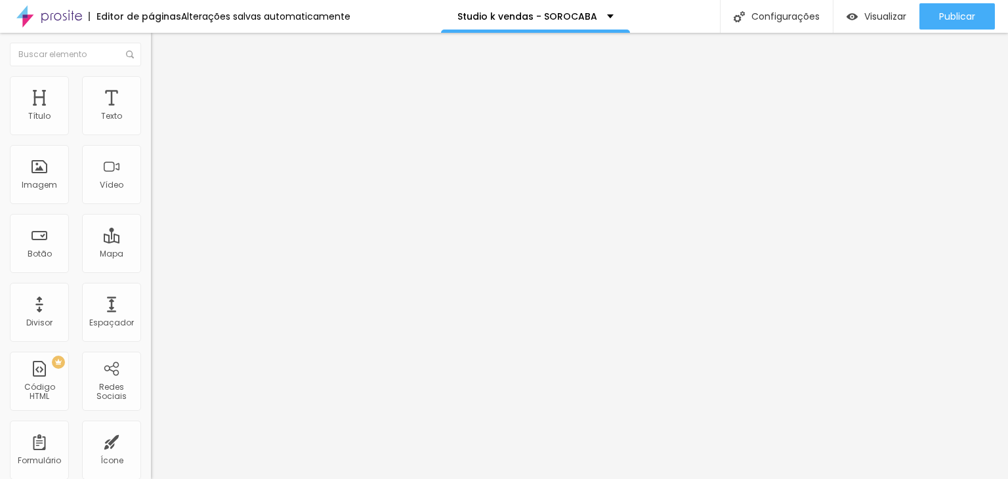
click at [151, 270] on input "[URL][DOMAIN_NAME]" at bounding box center [229, 263] width 157 height 13
paste input "[DOMAIN_NAME][URL][PHONE_NUMBER]"
type input "[URL][DOMAIN_NAME][PHONE_NUMBER]"
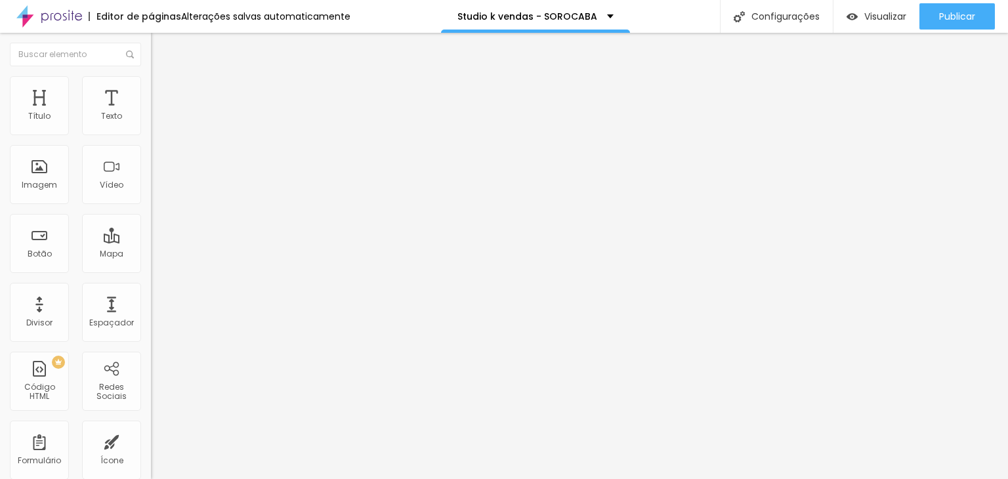
paste input "[DOMAIN_NAME][URL][PHONE_NUMBER]"
type input "[URL][DOMAIN_NAME][PHONE_NUMBER]"
click at [151, 270] on input "[URL][DOMAIN_NAME]" at bounding box center [229, 263] width 157 height 13
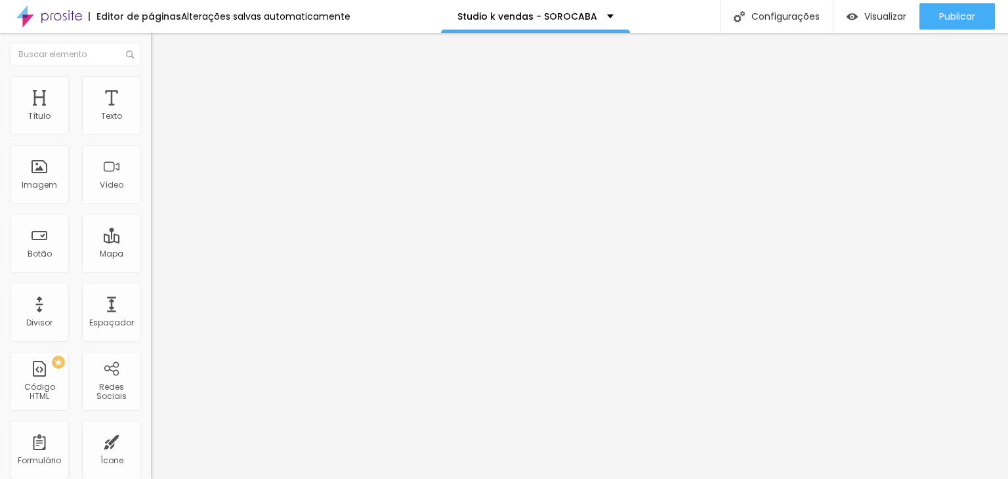
paste input "[DOMAIN_NAME][URL][PHONE_NUMBER]"
type input "[URL][DOMAIN_NAME][PHONE_NUMBER]"
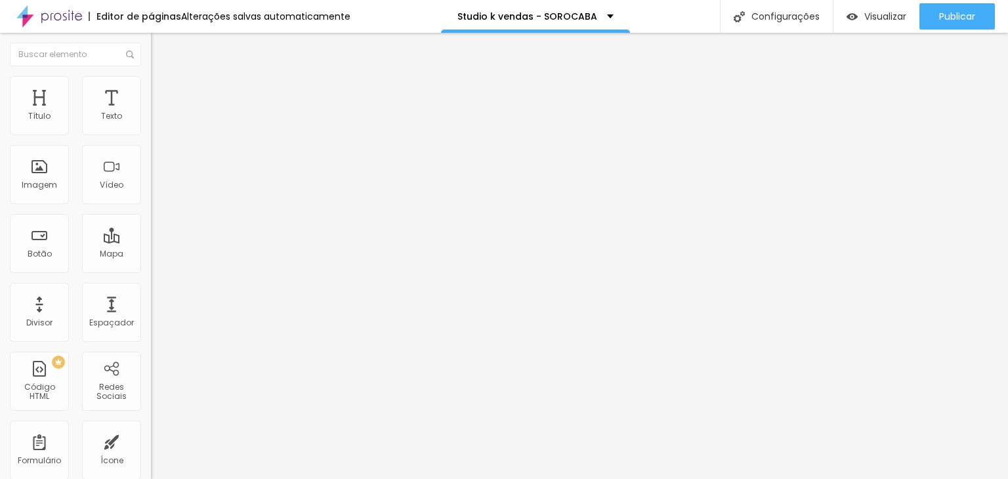
paste input "[DOMAIN_NAME][URL][PHONE_NUMBER]"
type input "[URL][DOMAIN_NAME][PHONE_NUMBER]"
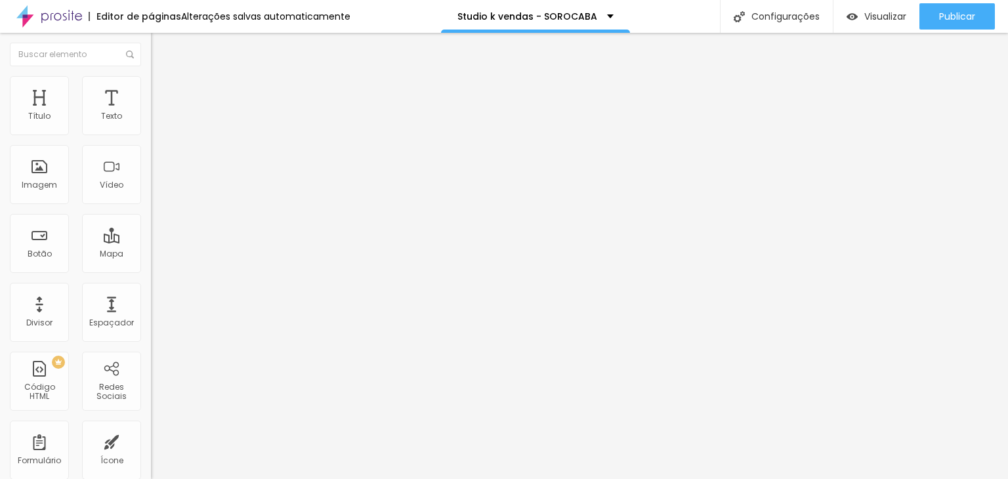
click at [151, 270] on input "[URL][DOMAIN_NAME]" at bounding box center [229, 263] width 157 height 13
paste input "[DOMAIN_NAME][URL][PHONE_NUMBER]"
type input "[URL][DOMAIN_NAME][PHONE_NUMBER]"
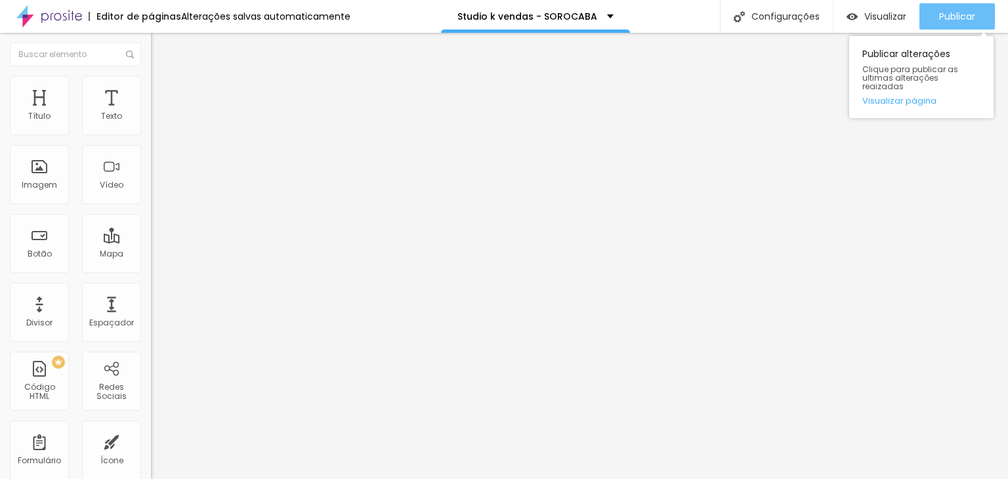
click at [971, 16] on span "Publicar" at bounding box center [957, 16] width 36 height 10
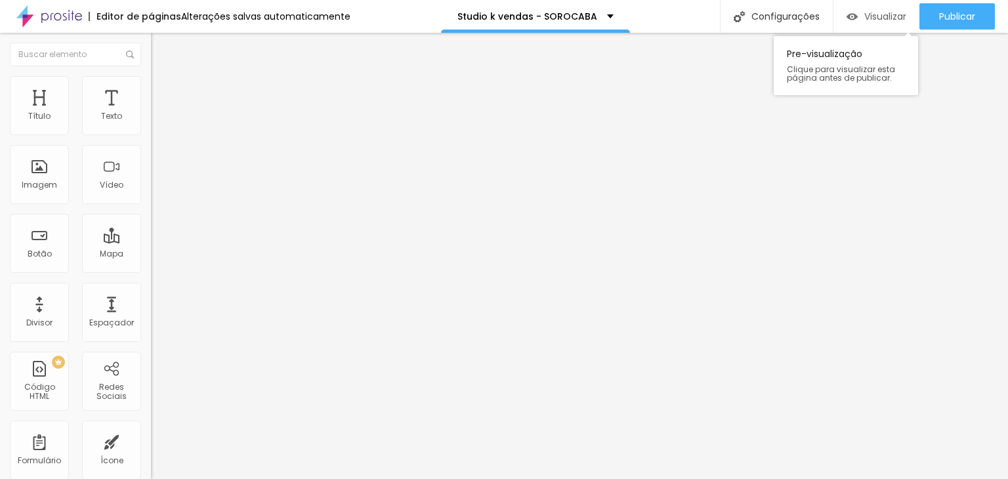
click at [892, 19] on span "Visualizar" at bounding box center [885, 16] width 42 height 10
click at [151, 270] on input "[URL][DOMAIN_NAME][DOMAIN_NAME][PHONE_NUMBER]" at bounding box center [229, 263] width 157 height 13
paste input "text"
type input "[URL][DOMAIN_NAME][PHONE_NUMBER]"
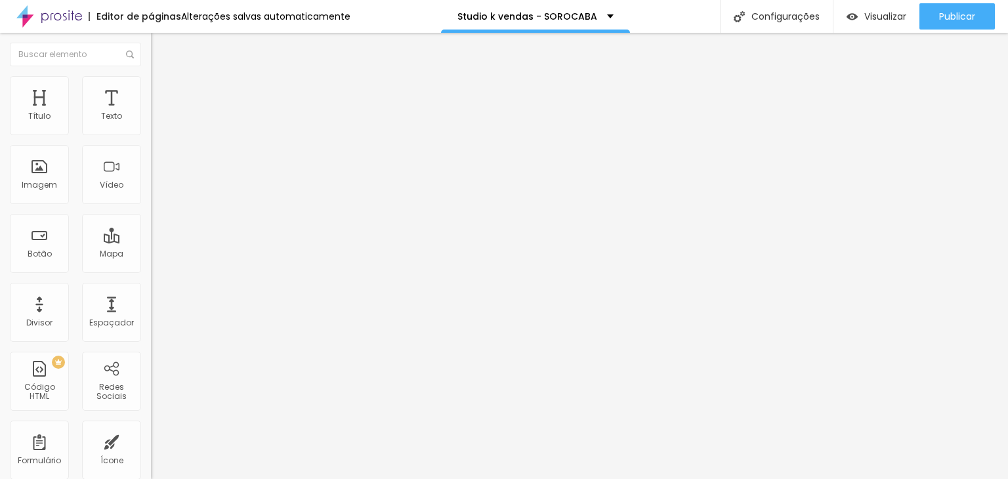
scroll to position [0, 0]
click at [151, 270] on input "[URL][DOMAIN_NAME][PHONE_NUMBER]" at bounding box center [229, 263] width 157 height 13
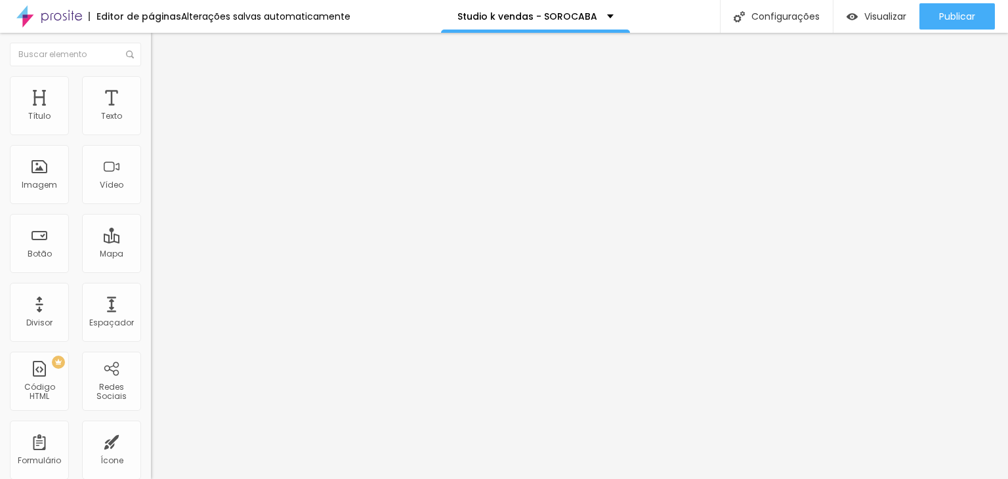
drag, startPoint x: 82, startPoint y: 276, endPoint x: 0, endPoint y: 277, distance: 82.0
click at [151, 277] on div "Texto Quero um orçamento Alinhamento Tamanho Normal Pequeno Normal Grande Link …" at bounding box center [226, 197] width 151 height 191
click at [151, 270] on input "[URL][DOMAIN_NAME][PHONE_NUMBER]" at bounding box center [229, 263] width 157 height 13
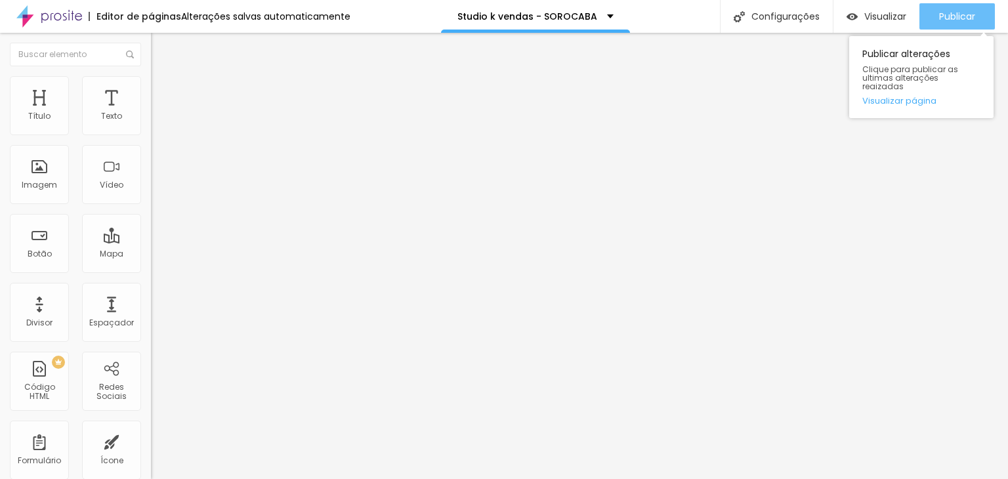
click at [963, 20] on span "Publicar" at bounding box center [957, 16] width 36 height 10
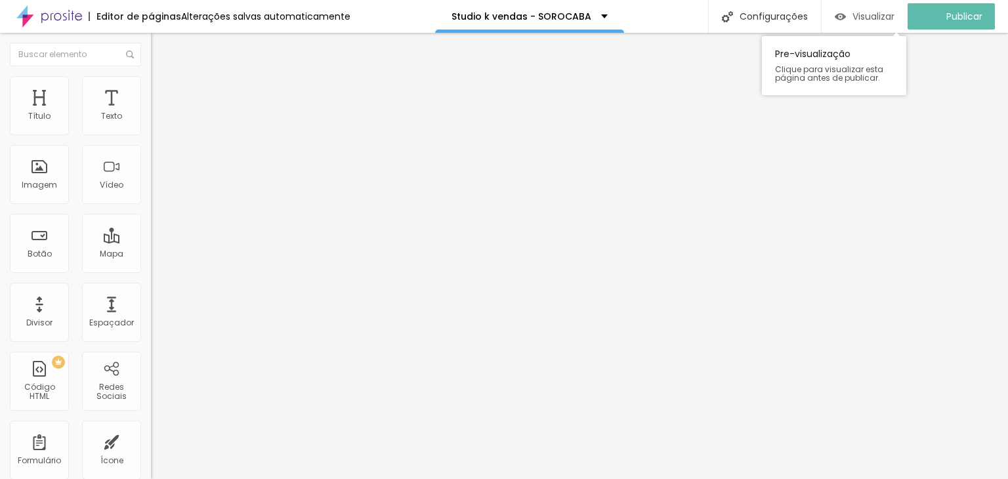
click at [884, 22] on span "Visualizar" at bounding box center [873, 16] width 42 height 10
click at [892, 11] on span "Visualizar" at bounding box center [885, 16] width 42 height 10
